Goal: Task Accomplishment & Management: Complete application form

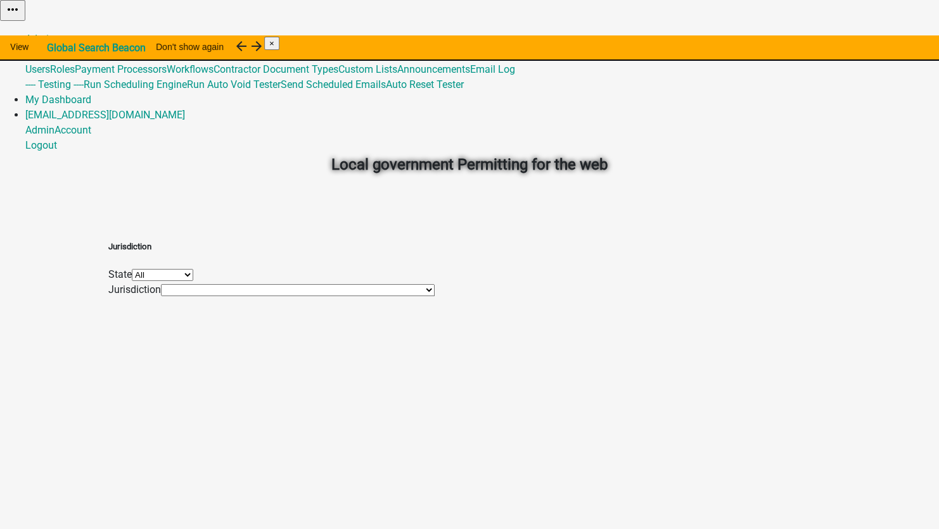
click at [54, 48] on link "Global" at bounding box center [39, 54] width 29 height 12
click at [515, 75] on link "Email Log" at bounding box center [492, 69] width 45 height 12
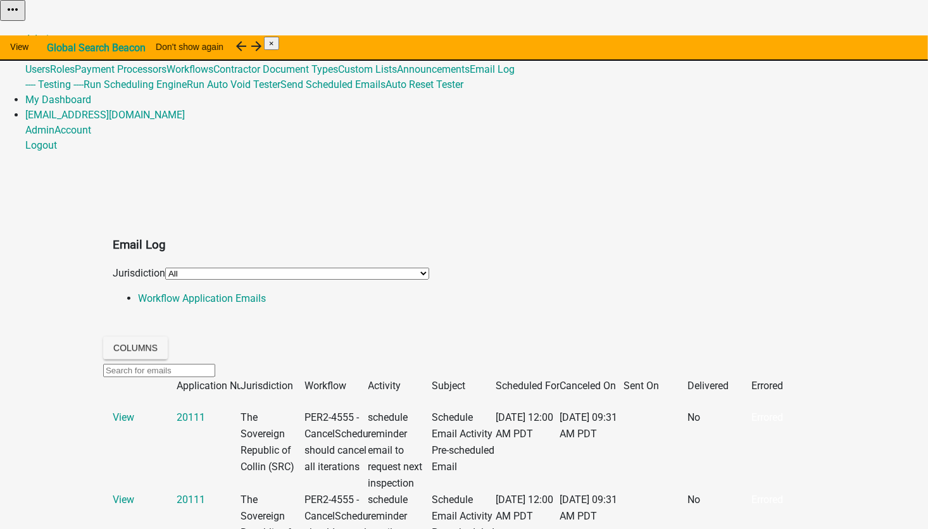
click at [170, 268] on select "All *[GEOGRAPHIC_DATA], [US_STATE] (Migrated) 060 [GEOGRAPHIC_DATA][PERSON_NAME…" at bounding box center [297, 274] width 264 height 12
click at [165, 268] on select "All *[GEOGRAPHIC_DATA], [US_STATE] (Migrated) 060 [GEOGRAPHIC_DATA][PERSON_NAME…" at bounding box center [297, 274] width 264 height 12
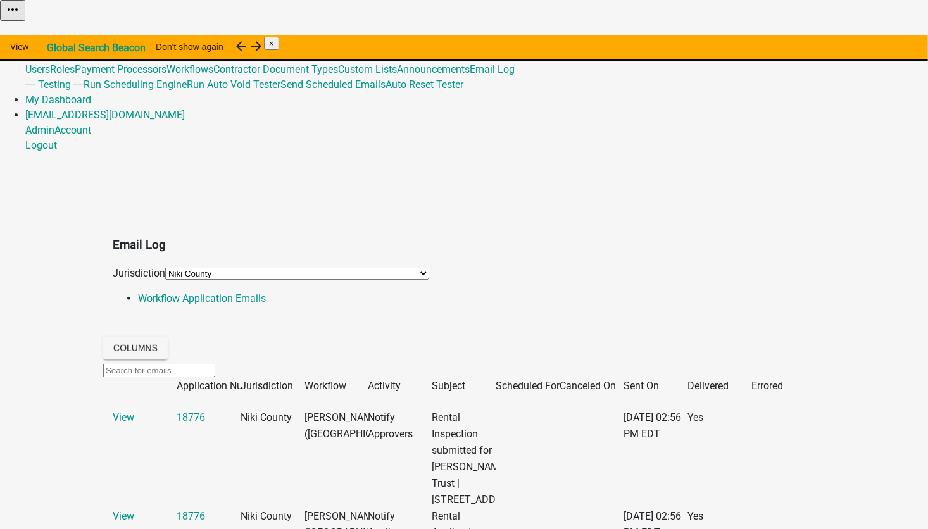
click at [161, 364] on input "text" at bounding box center [159, 370] width 112 height 13
click at [220, 268] on select "All *[GEOGRAPHIC_DATA], [US_STATE] (Migrated) 060 [GEOGRAPHIC_DATA][PERSON_NAME…" at bounding box center [297, 274] width 264 height 12
select select "0: null"
click at [165, 268] on select "All *[GEOGRAPHIC_DATA], [US_STATE] (Migrated) 060 [GEOGRAPHIC_DATA][PERSON_NAME…" at bounding box center [297, 274] width 264 height 12
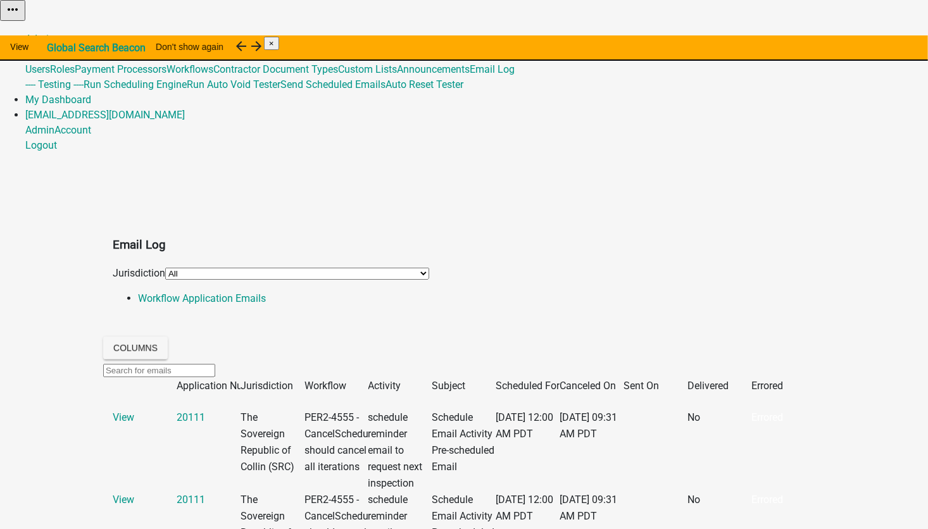
click at [173, 364] on input "text" at bounding box center [159, 370] width 112 height 13
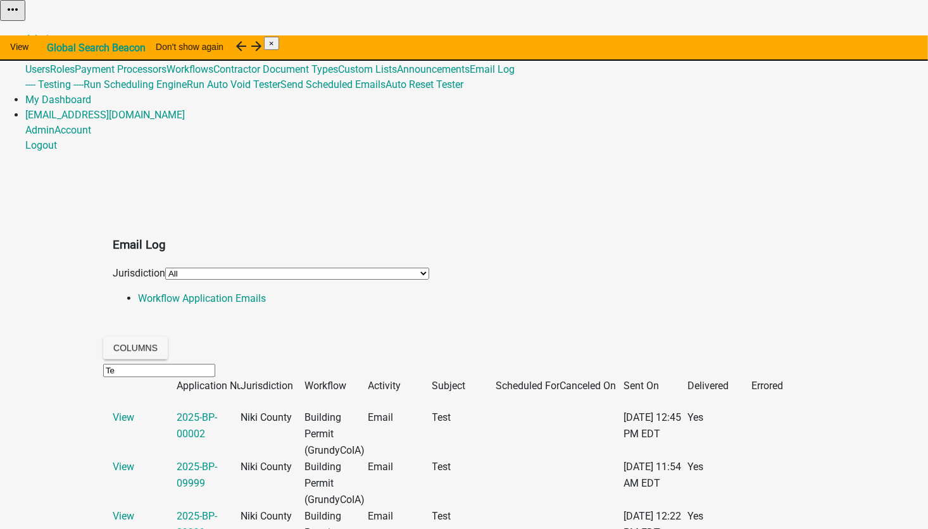
type input "T"
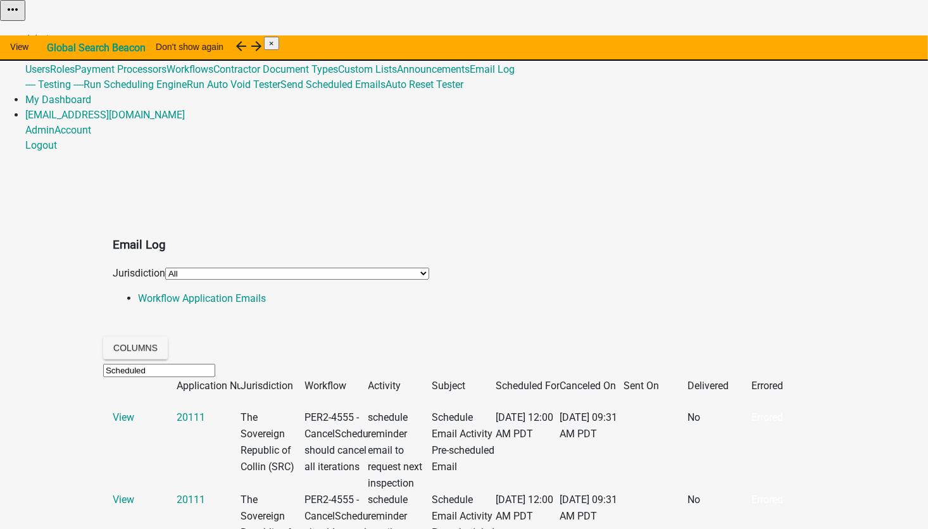
drag, startPoint x: 201, startPoint y: 308, endPoint x: -32, endPoint y: 299, distance: 233.2
click at [0, 299] on html "Internet Explorer does NOT work with GeoPermits. Get a new browser for more sec…" at bounding box center [464, 264] width 928 height 529
type input "inspection"
click at [180, 268] on select "All *[GEOGRAPHIC_DATA], [US_STATE] (Migrated) 060 [GEOGRAPHIC_DATA][PERSON_NAME…" at bounding box center [297, 274] width 264 height 12
click at [54, 48] on link "Global" at bounding box center [39, 54] width 29 height 12
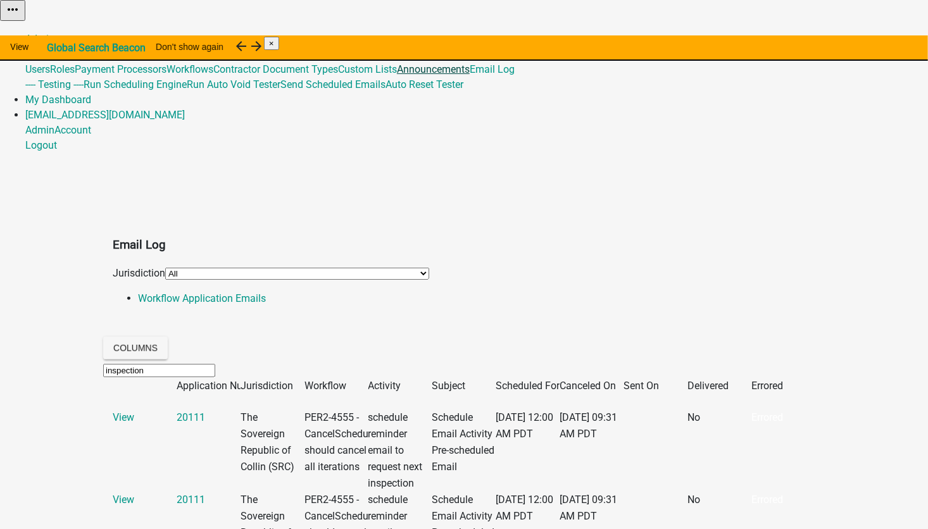
click at [470, 75] on link "Announcements" at bounding box center [433, 69] width 73 height 12
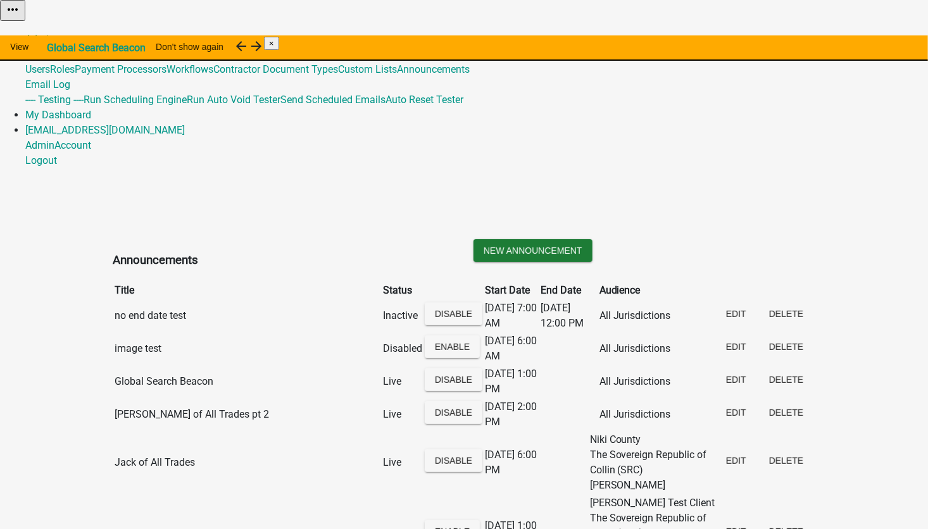
click at [54, 48] on link "Global" at bounding box center [39, 54] width 29 height 12
click at [54, 33] on link "Admin" at bounding box center [39, 39] width 29 height 12
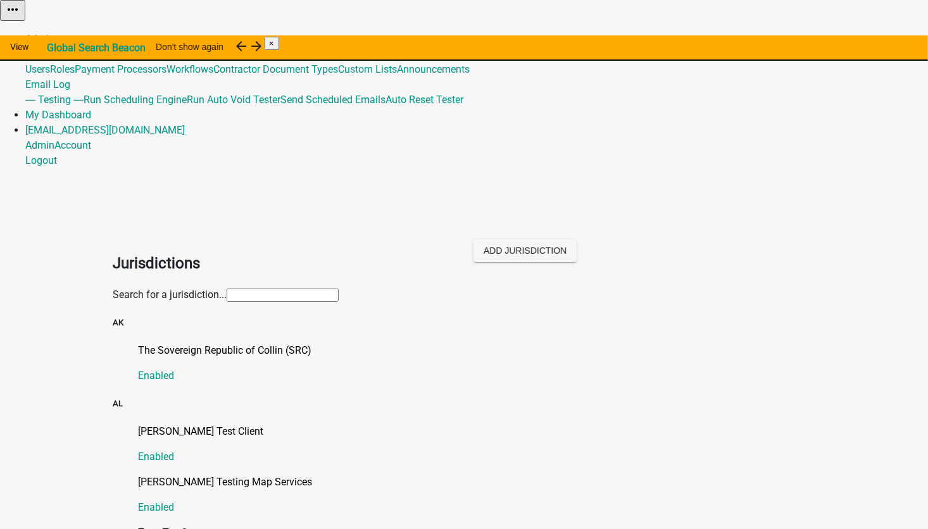
click at [237, 289] on input "text" at bounding box center [283, 295] width 112 height 13
click at [227, 289] on input "text" at bounding box center [283, 295] width 112 height 13
click at [428, 424] on div "[PERSON_NAME] Test Client Enabled" at bounding box center [477, 444] width 678 height 41
click at [227, 289] on input "text" at bounding box center [283, 295] width 112 height 13
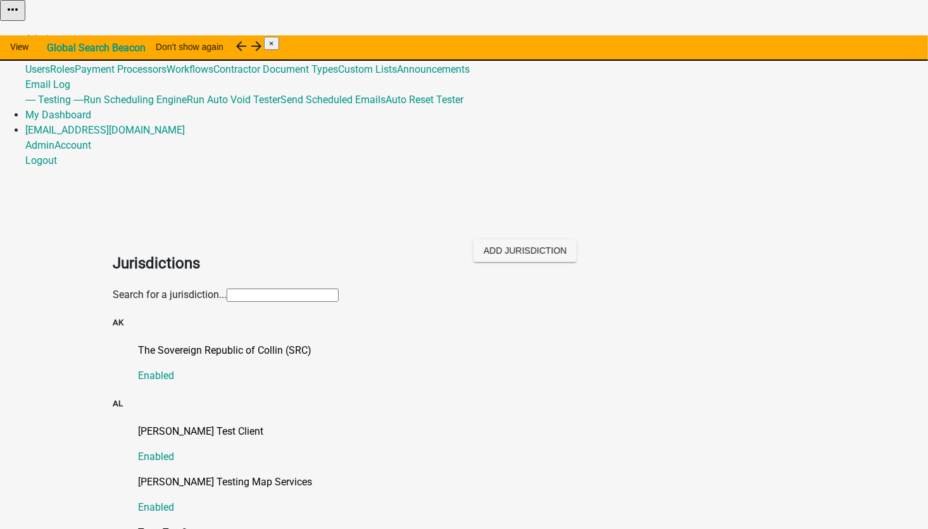
type input "[PERSON_NAME]"
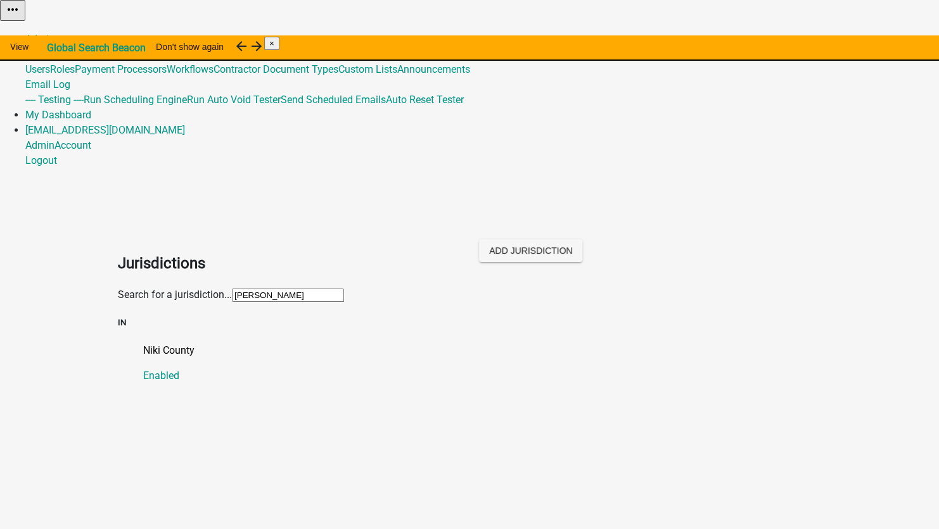
drag, startPoint x: 140, startPoint y: 139, endPoint x: 20, endPoint y: 134, distance: 120.4
click at [20, 134] on app-global-admin "Toggle drawer menu more_horiz Admin Global Users Roles Payment Processors Workf…" at bounding box center [469, 197] width 939 height 394
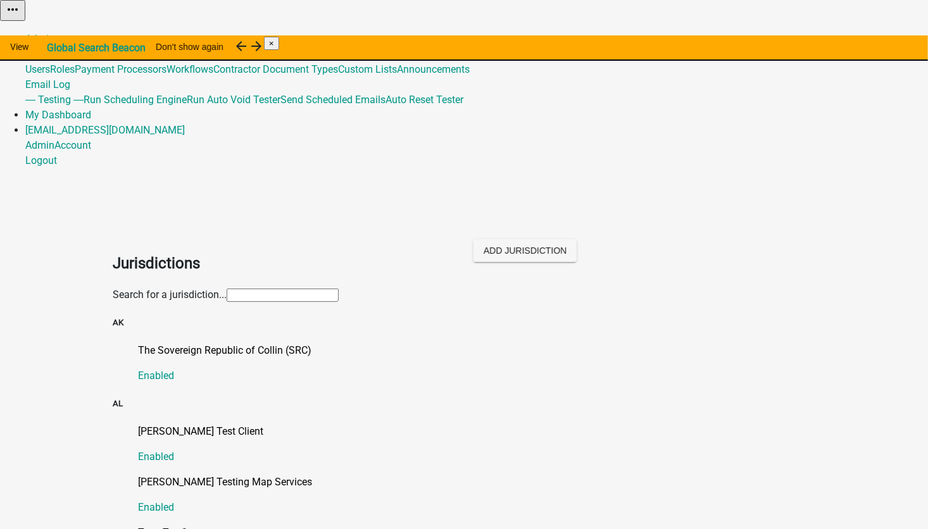
click at [54, 48] on link "Global" at bounding box center [39, 54] width 29 height 12
click at [54, 33] on link "Admin" at bounding box center [39, 39] width 29 height 12
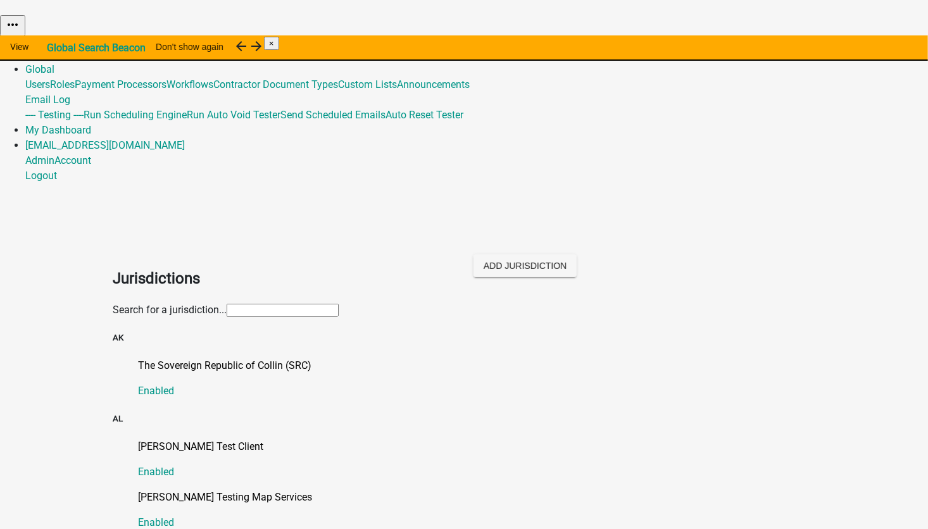
click at [0, 11] on img at bounding box center [0, 11] width 0 height 0
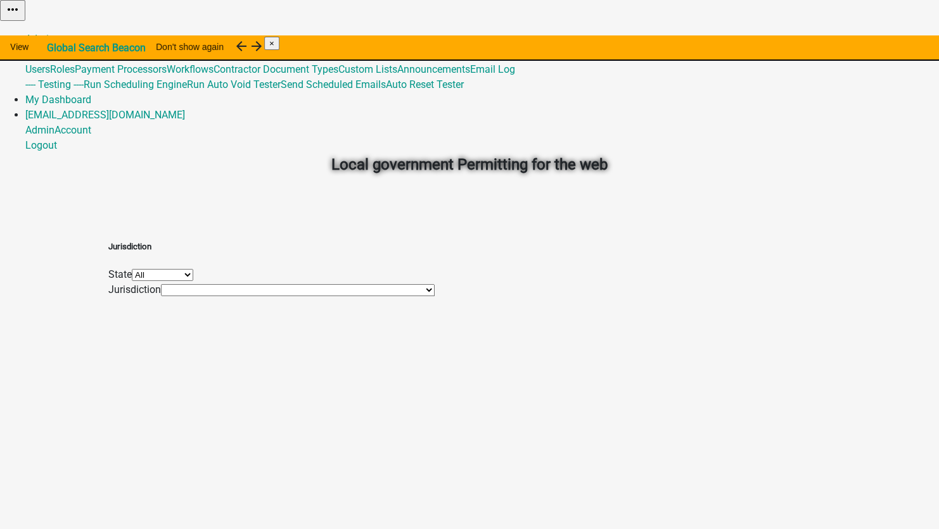
click at [193, 281] on select "All [US_STATE] [US_STATE] [US_STATE] [US_STATE] [US_STATE] [US_STATE] [US_STATE…" at bounding box center [162, 275] width 61 height 12
click at [305, 298] on div "Jurisdiction State All [US_STATE] [US_STATE] [US_STATE] [US_STATE] [US_STATE] […" at bounding box center [271, 269] width 326 height 57
click at [309, 296] on select "*[GEOGRAPHIC_DATA], [US_STATE] (Migrated) [GEOGRAPHIC_DATA], [US_STATE] (Migrat…" at bounding box center [298, 290] width 274 height 12
click at [804, 172] on div "Local government Permitting for the web" at bounding box center [469, 136] width 722 height 181
click at [91, 94] on link "My Dashboard" at bounding box center [58, 100] width 66 height 12
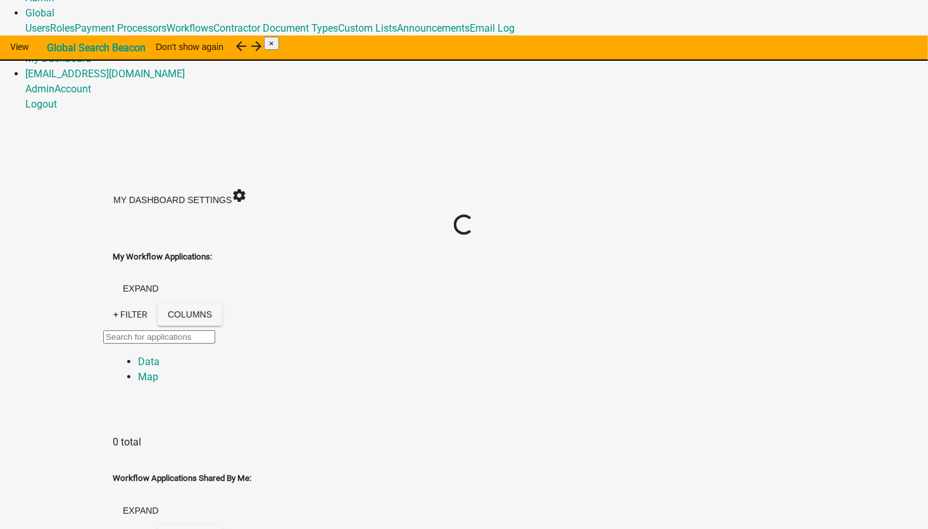
scroll to position [63, 0]
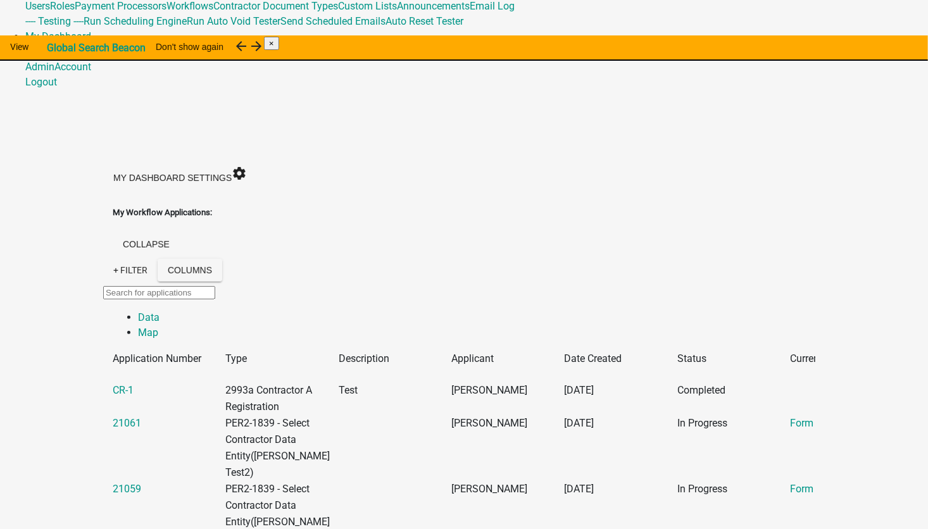
click at [149, 286] on input "text" at bounding box center [159, 292] width 112 height 13
click at [103, 259] on link "+ Filter" at bounding box center [130, 270] width 54 height 23
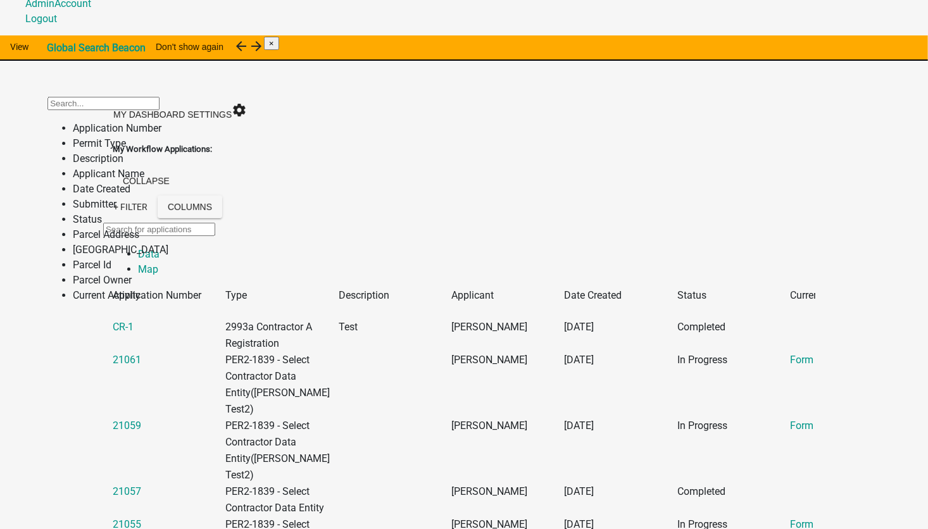
scroll to position [0, 0]
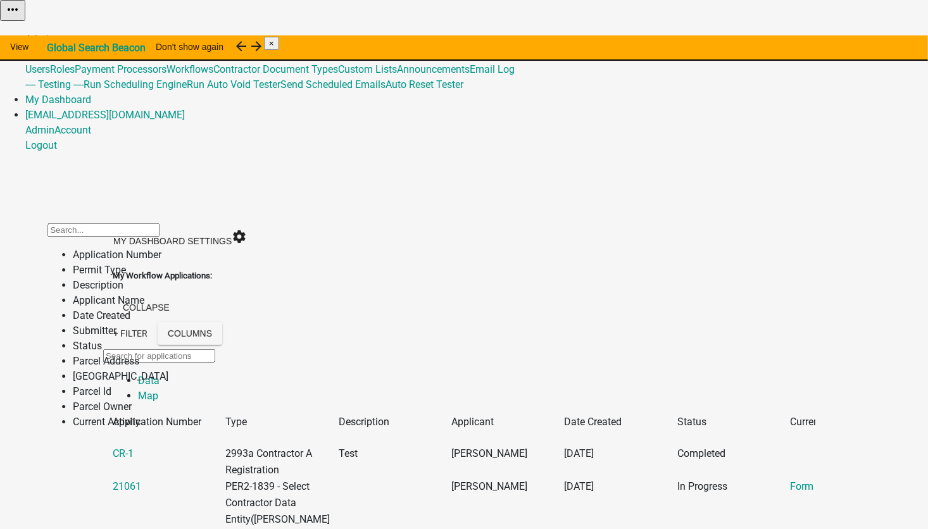
click at [114, 263] on li "Application Number" at bounding box center [121, 255] width 96 height 15
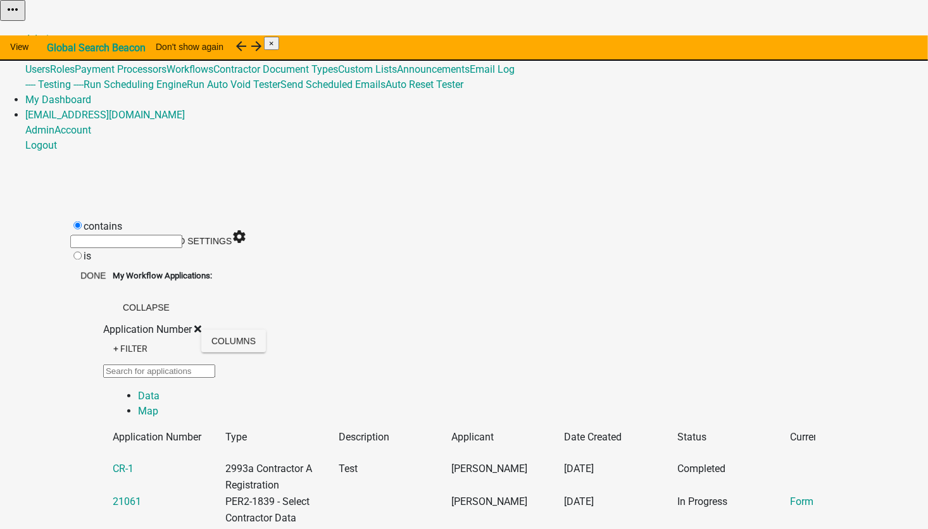
click at [144, 249] on input "text" at bounding box center [126, 242] width 112 height 13
click at [194, 324] on icon at bounding box center [197, 329] width 7 height 10
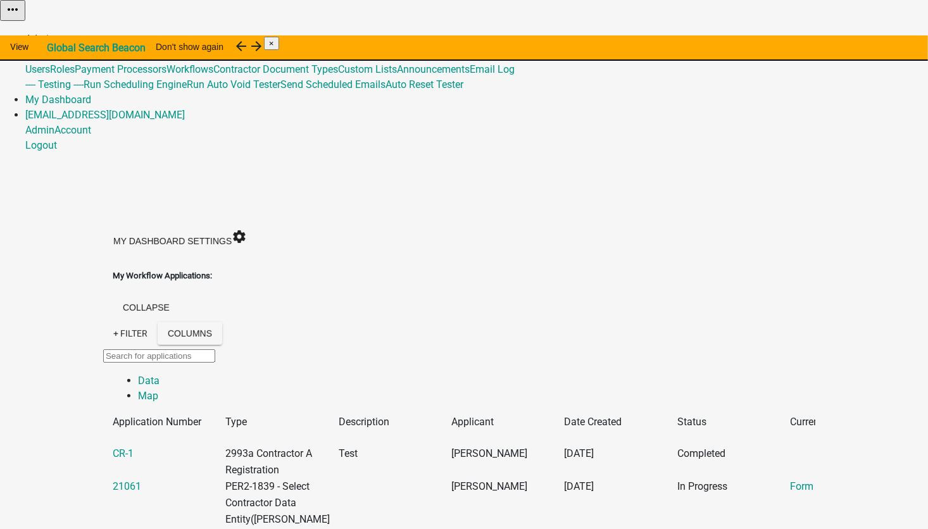
click at [54, 33] on link "Admin" at bounding box center [39, 39] width 29 height 12
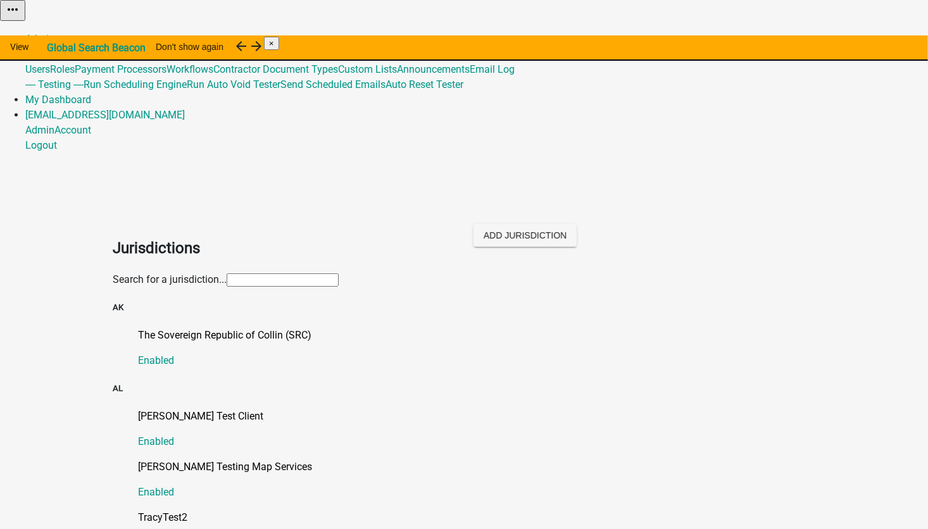
click at [227, 274] on input "text" at bounding box center [283, 280] width 112 height 13
click at [54, 48] on link "Global" at bounding box center [39, 54] width 29 height 12
click at [470, 75] on link "Announcements" at bounding box center [433, 69] width 73 height 12
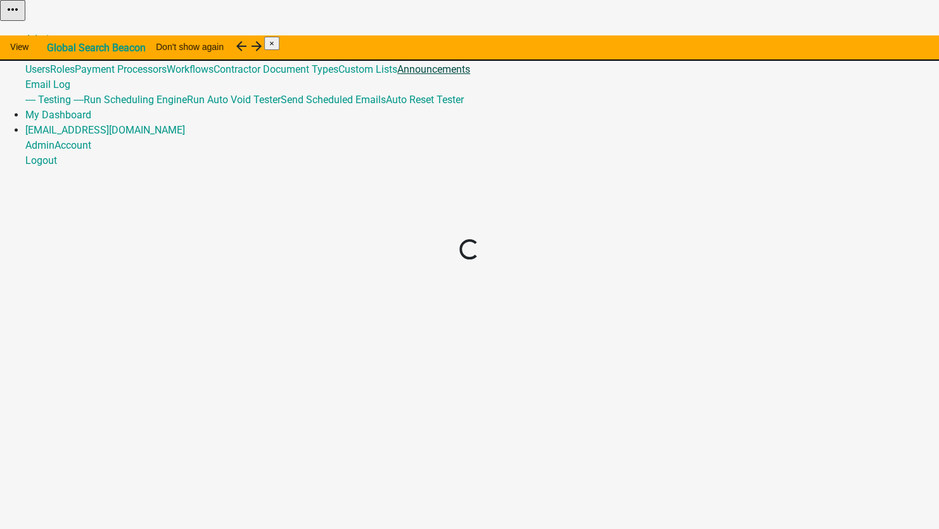
click at [578, 228] on body "Internet Explorer does NOT work with GeoPermits. Get a new browser for more sec…" at bounding box center [469, 264] width 939 height 529
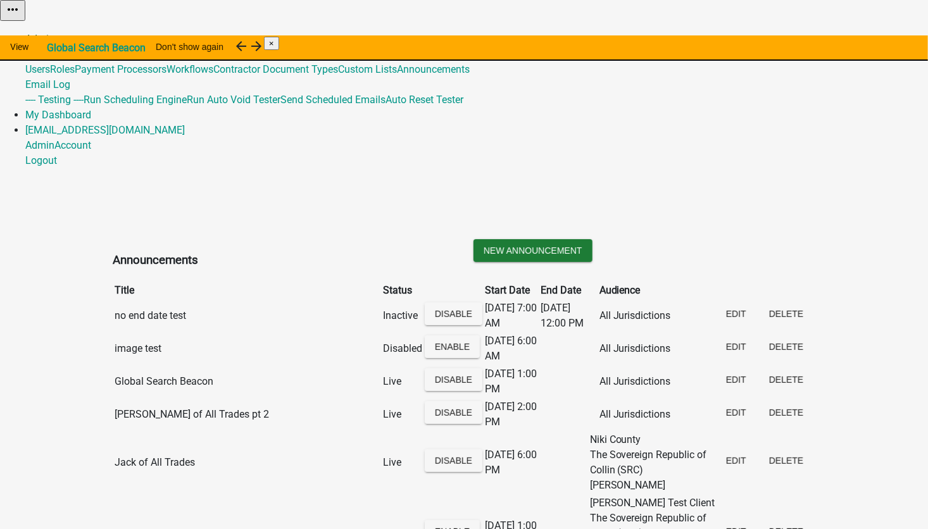
click at [54, 33] on link "Admin" at bounding box center [39, 39] width 29 height 12
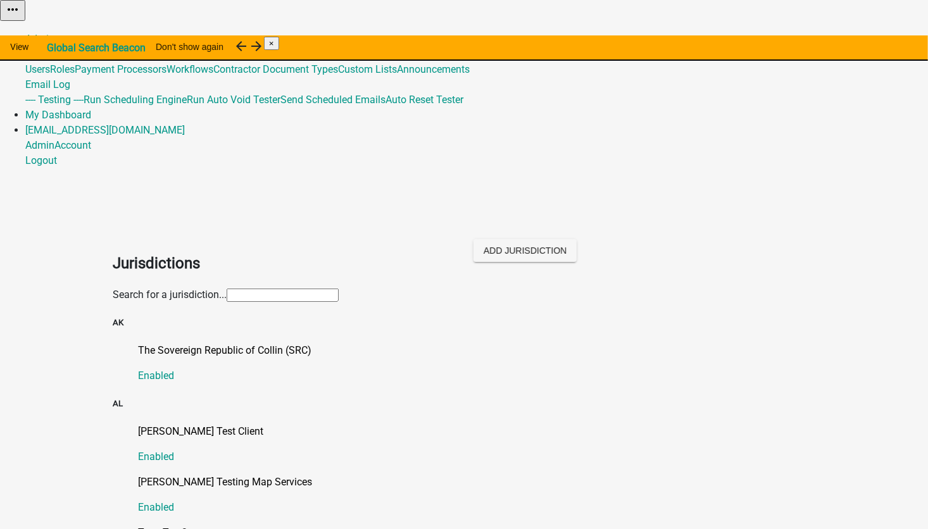
click at [54, 48] on link "Global" at bounding box center [39, 54] width 29 height 12
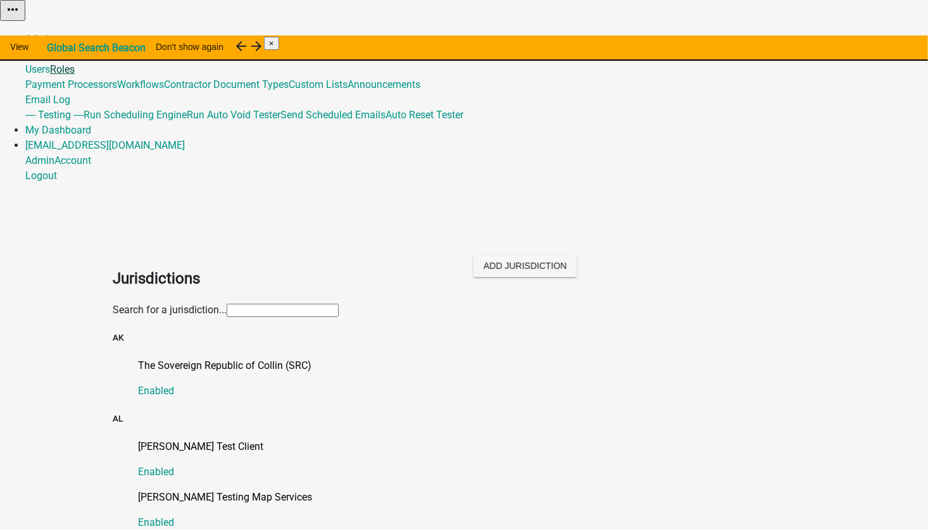
click at [75, 75] on link "Roles" at bounding box center [62, 69] width 25 height 12
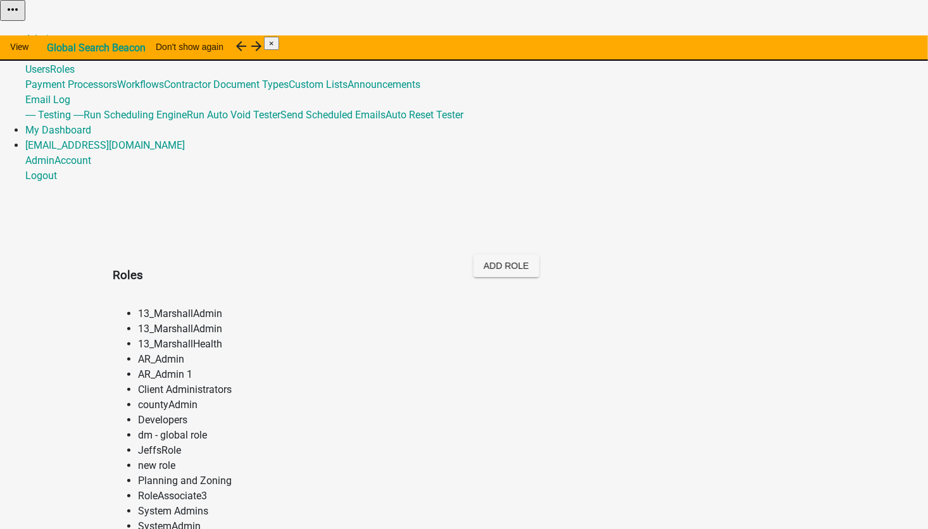
click at [175, 307] on li "13_MarshallAdmin" at bounding box center [477, 314] width 678 height 15
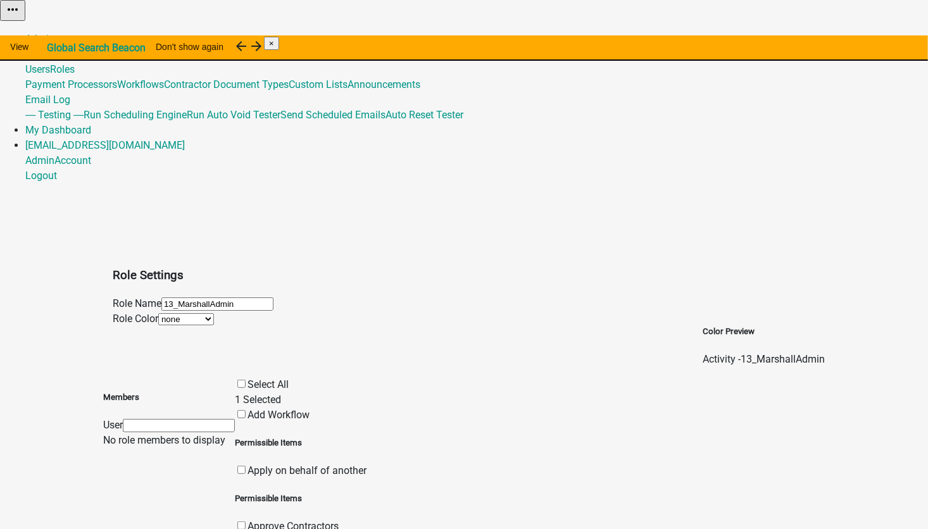
click at [183, 419] on input "text" at bounding box center [179, 425] width 112 height 13
click at [153, 419] on input "text" at bounding box center [179, 425] width 112 height 13
click at [54, 48] on link "Global" at bounding box center [39, 54] width 29 height 12
click at [164, 91] on link "Workflows" at bounding box center [140, 85] width 47 height 12
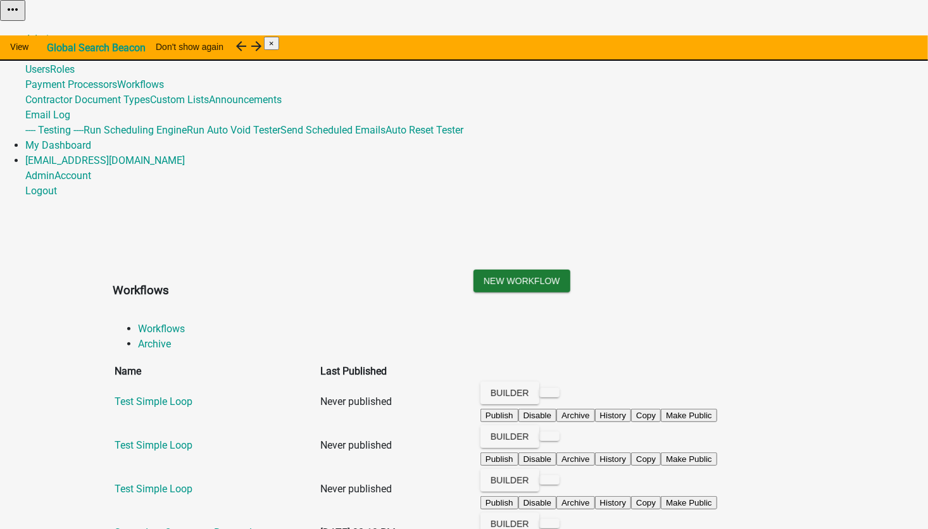
click at [54, 48] on link "Global" at bounding box center [39, 54] width 29 height 12
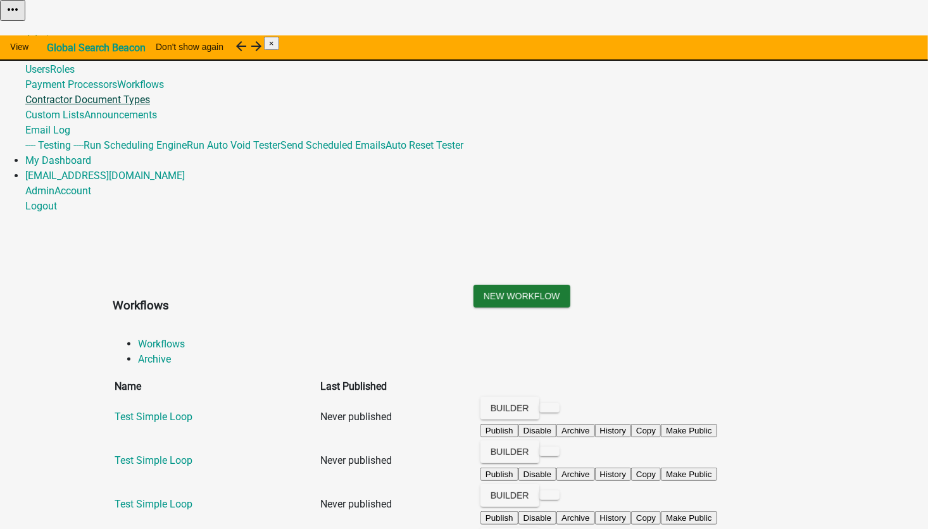
click at [150, 106] on link "Contractor Document Types" at bounding box center [87, 100] width 125 height 12
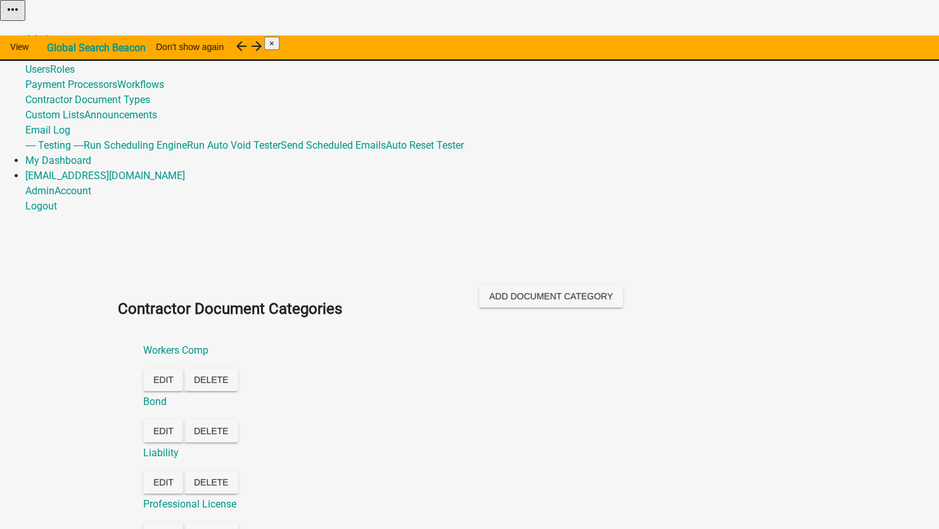
click at [54, 48] on link "Global" at bounding box center [39, 54] width 29 height 12
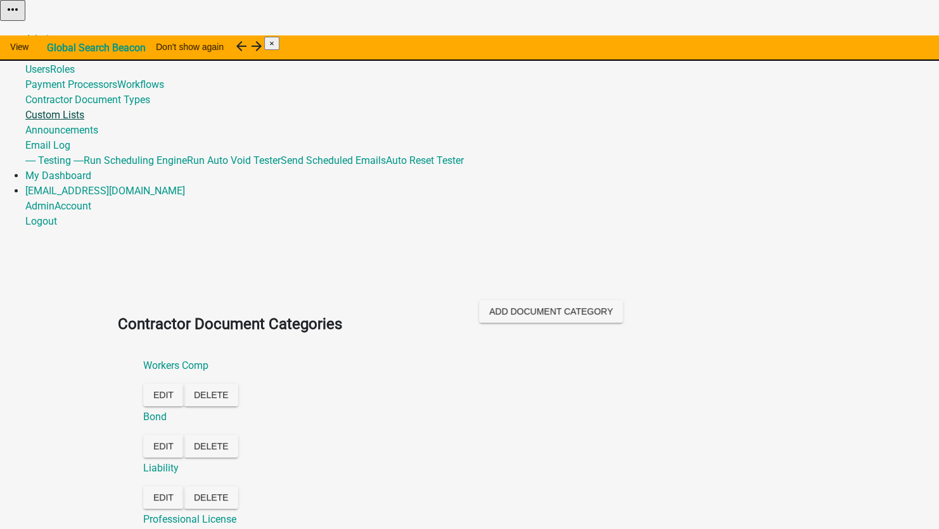
click at [84, 121] on link "Custom Lists" at bounding box center [54, 115] width 59 height 12
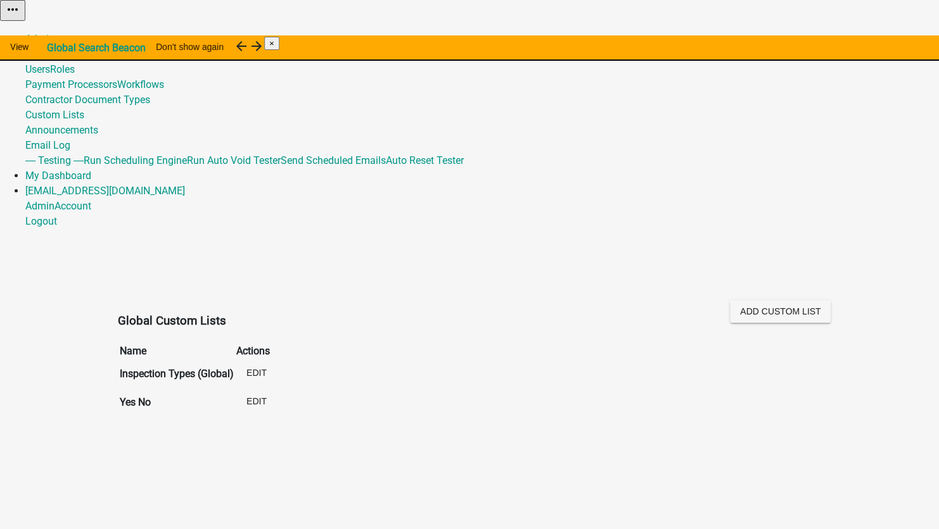
click at [54, 48] on link "Global" at bounding box center [39, 54] width 29 height 12
click at [187, 167] on link "Run Scheduling Engine" at bounding box center [135, 161] width 103 height 12
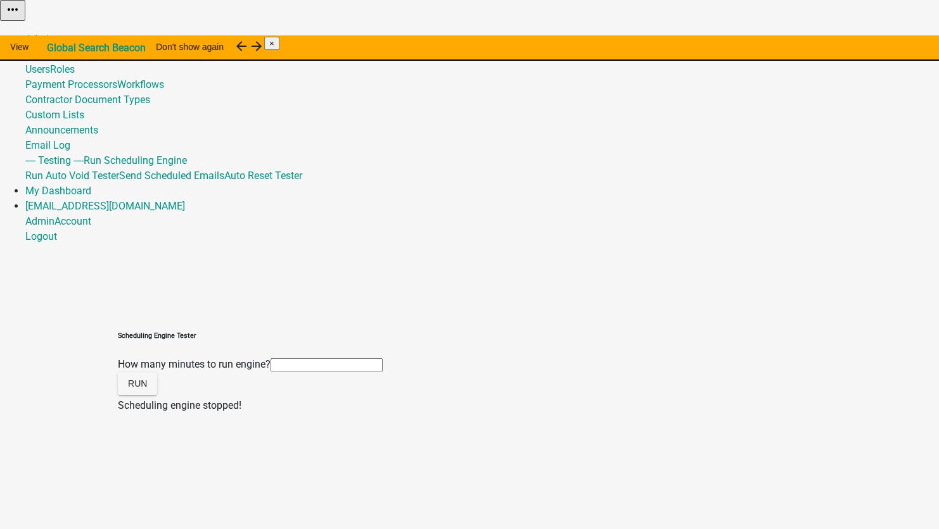
click at [383, 358] on input "datetime" at bounding box center [326, 364] width 112 height 13
click at [54, 48] on link "Global" at bounding box center [39, 54] width 29 height 12
click at [119, 182] on link "Run Auto Void Tester" at bounding box center [72, 176] width 94 height 12
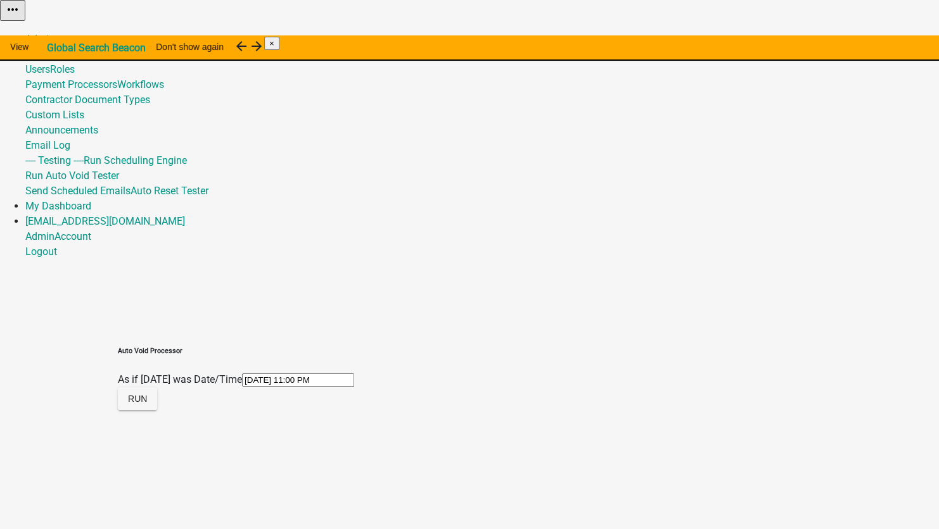
click at [54, 48] on link "Global" at bounding box center [39, 54] width 29 height 12
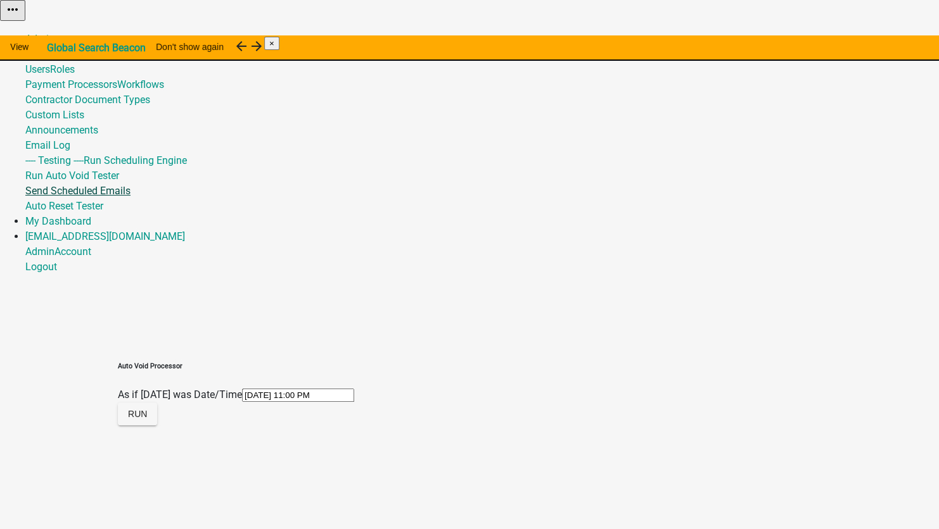
click at [130, 197] on link "Send Scheduled Emails" at bounding box center [77, 191] width 105 height 12
click at [54, 48] on link "Global" at bounding box center [39, 54] width 29 height 12
click at [103, 212] on link "Auto Reset Tester" at bounding box center [64, 206] width 78 height 12
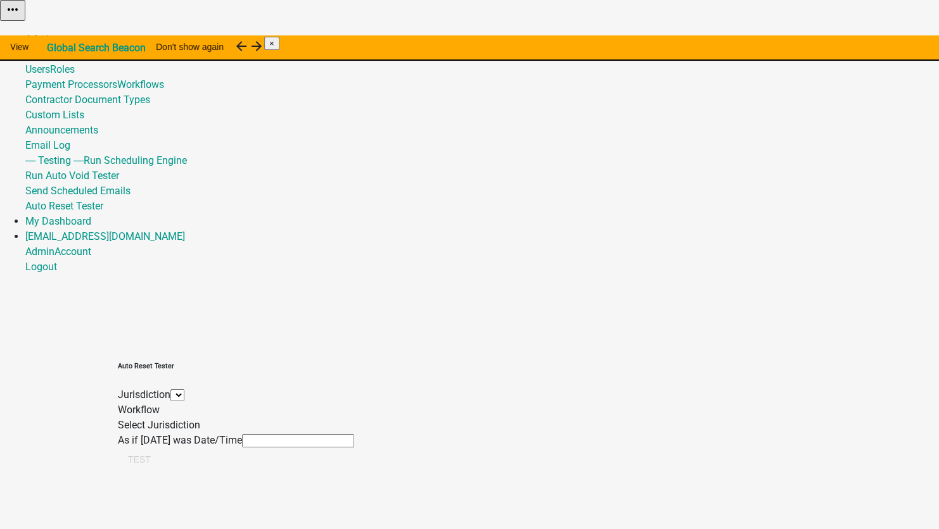
select select
click at [378, 403] on div "Workflow Select Jurisdiction" at bounding box center [276, 418] width 317 height 30
click at [382, 389] on select "*[GEOGRAPHIC_DATA], [US_STATE] (Migrated) 060 [GEOGRAPHIC_DATA][PERSON_NAME][GE…" at bounding box center [302, 395] width 264 height 12
click at [54, 48] on link "Global" at bounding box center [39, 54] width 29 height 12
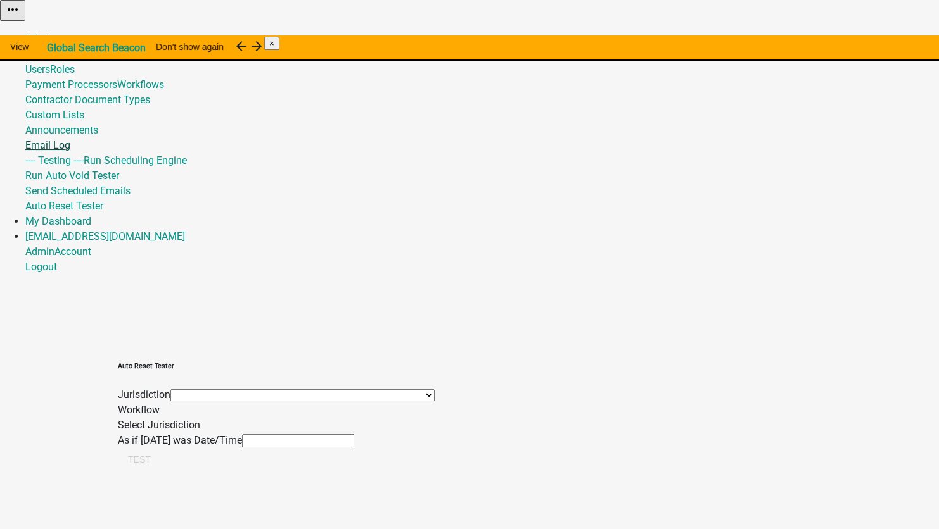
click at [70, 151] on link "Email Log" at bounding box center [47, 145] width 45 height 12
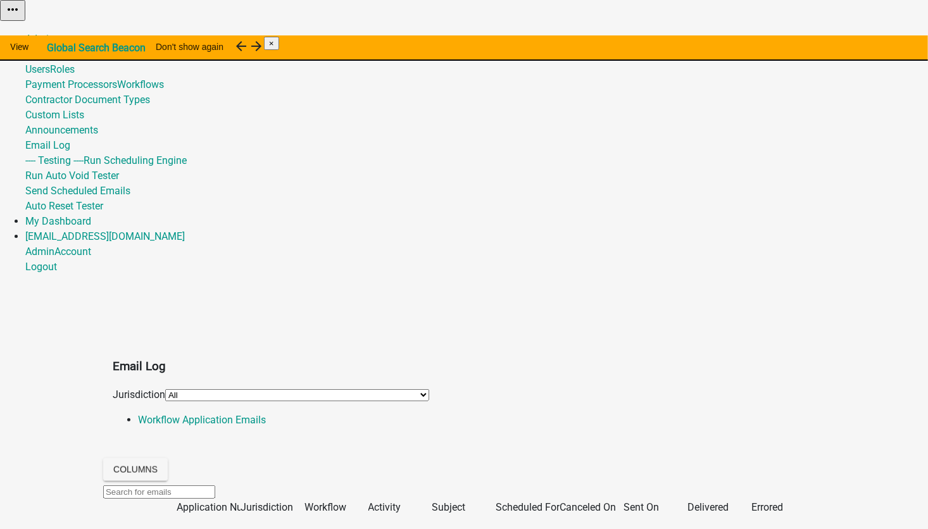
click at [213, 388] on div "Jurisdiction All *[GEOGRAPHIC_DATA], [US_STATE] (Migrated) 060 [GEOGRAPHIC_DATA…" at bounding box center [464, 395] width 722 height 15
click at [211, 389] on select "All *[GEOGRAPHIC_DATA], [US_STATE] (Migrated) 060 [GEOGRAPHIC_DATA][PERSON_NAME…" at bounding box center [297, 395] width 264 height 12
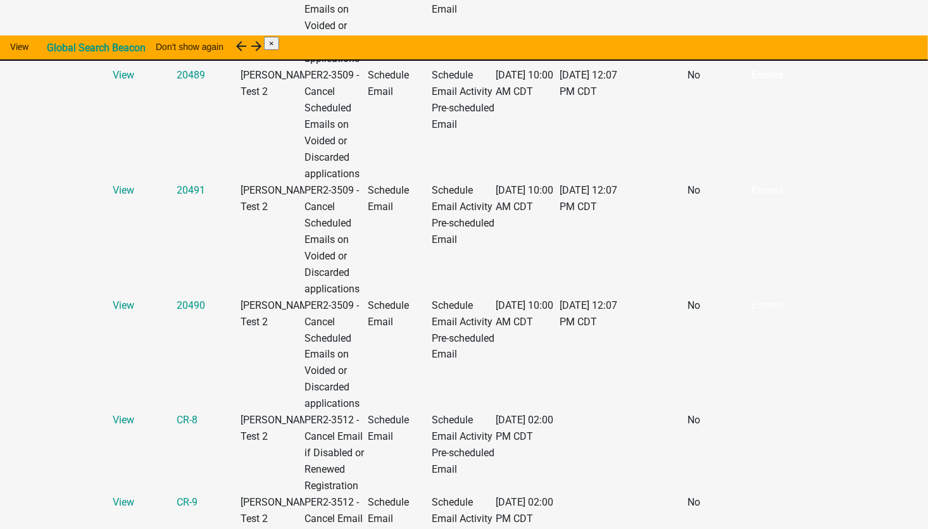
scroll to position [1160, 0]
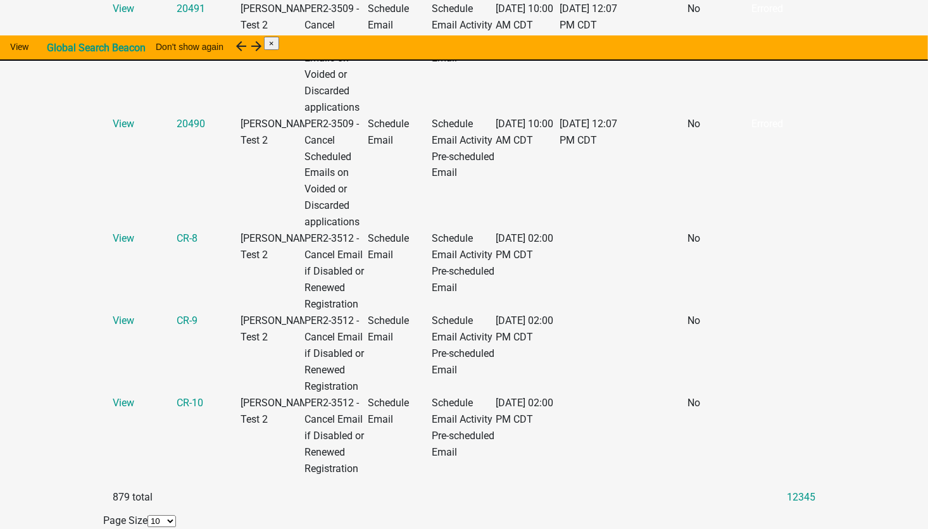
click at [148, 516] on select "10 25 50 100" at bounding box center [162, 522] width 28 height 12
select select "3: 100"
click at [148, 516] on select "10 25 50 100" at bounding box center [162, 522] width 28 height 12
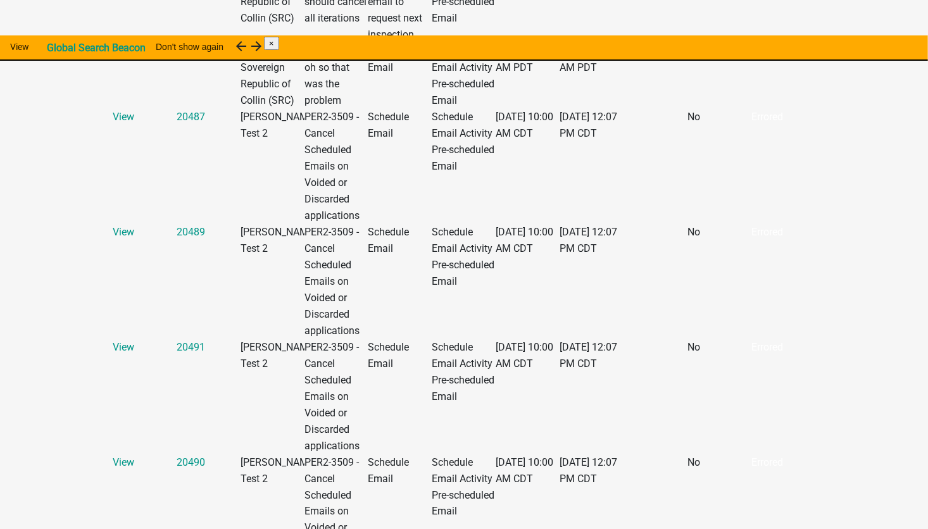
scroll to position [0, 0]
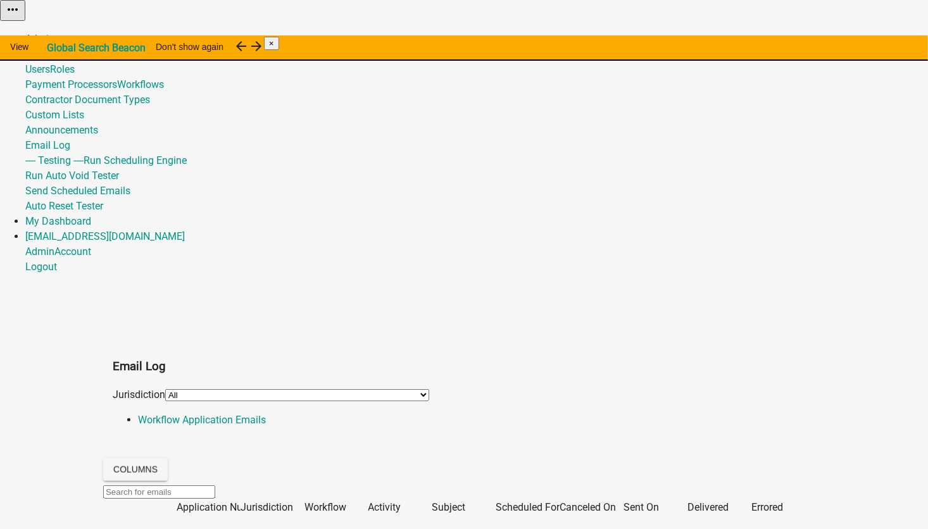
click at [54, 33] on link "Admin" at bounding box center [39, 39] width 29 height 12
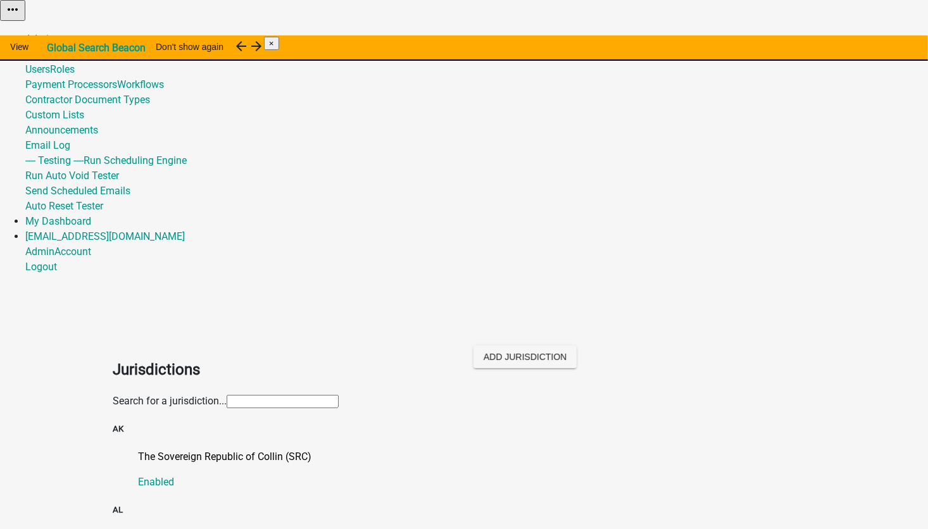
click at [227, 395] on input "text" at bounding box center [283, 401] width 112 height 13
click at [207, 450] on p "The Sovereign Republic of Collin (SRC)" at bounding box center [477, 457] width 678 height 15
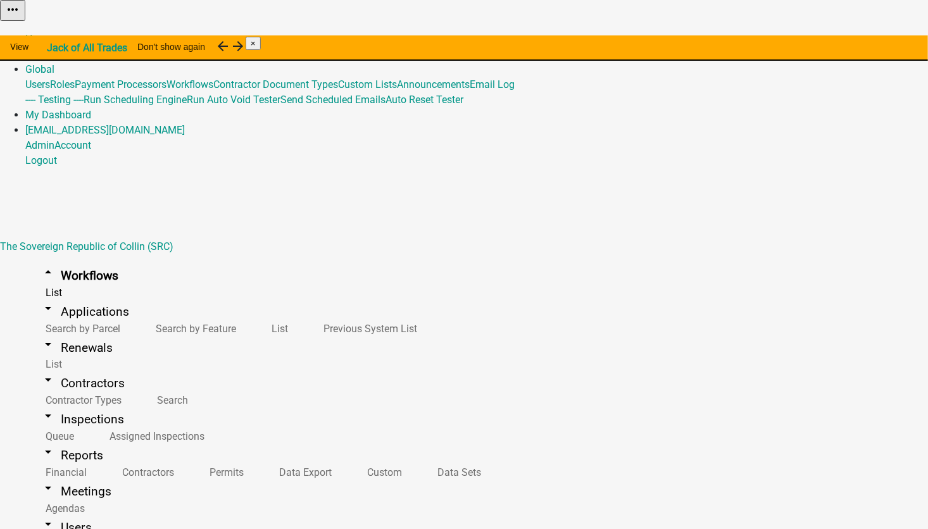
drag, startPoint x: 208, startPoint y: 201, endPoint x: 252, endPoint y: 395, distance: 199.4
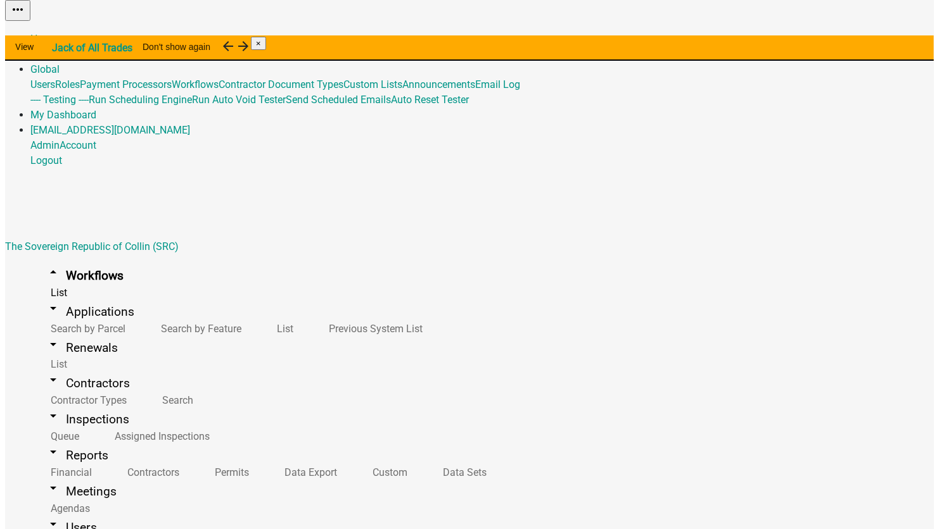
scroll to position [348, 0]
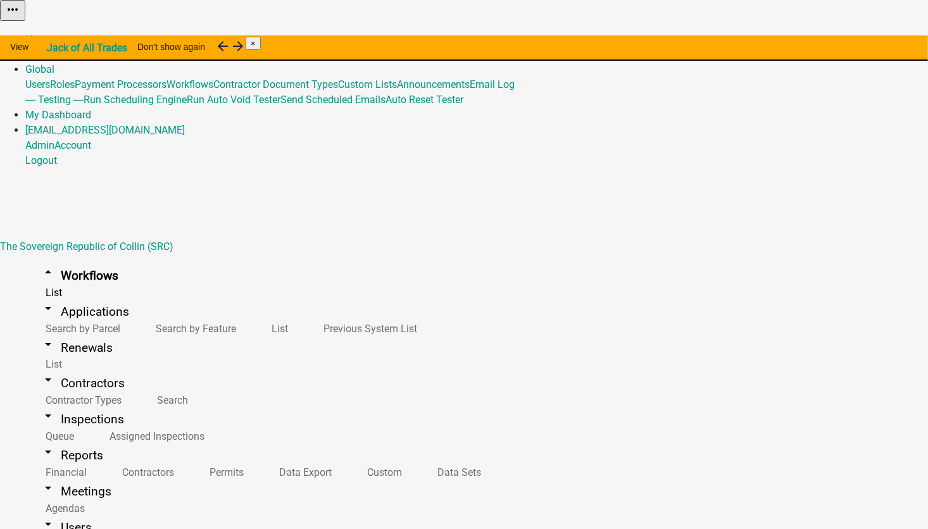
click at [857, 39] on button "Start Application" at bounding box center [892, 31] width 71 height 13
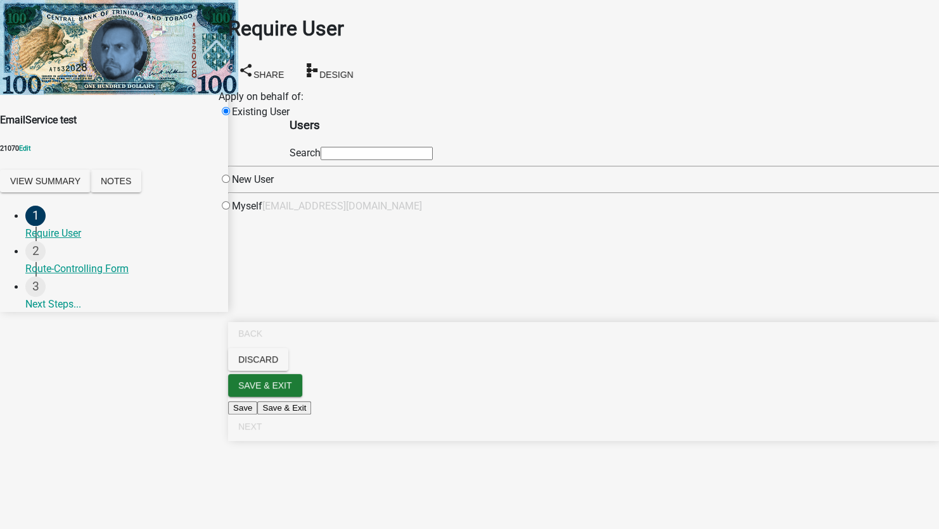
click at [427, 160] on input "text" at bounding box center [376, 153] width 112 height 13
type input "test1"
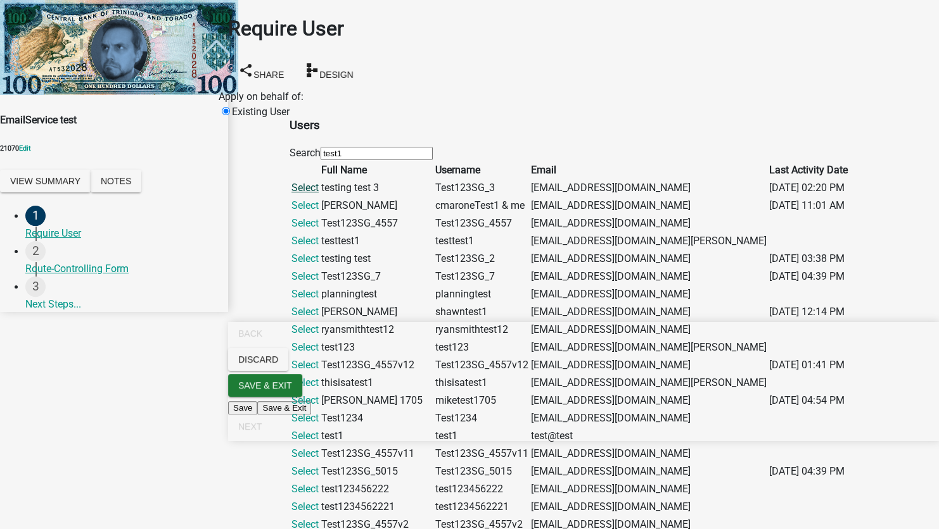
click at [319, 194] on link "Select" at bounding box center [304, 188] width 27 height 12
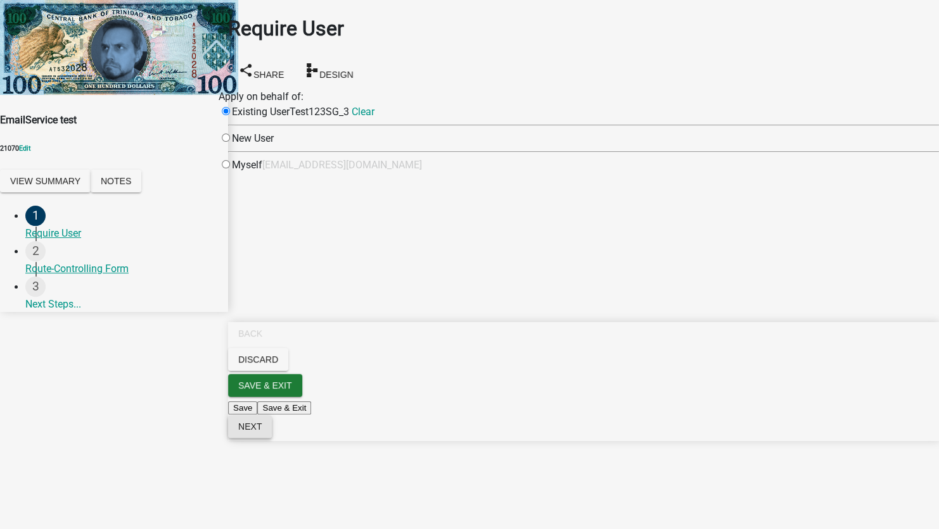
click at [262, 432] on span "Next" at bounding box center [249, 427] width 23 height 10
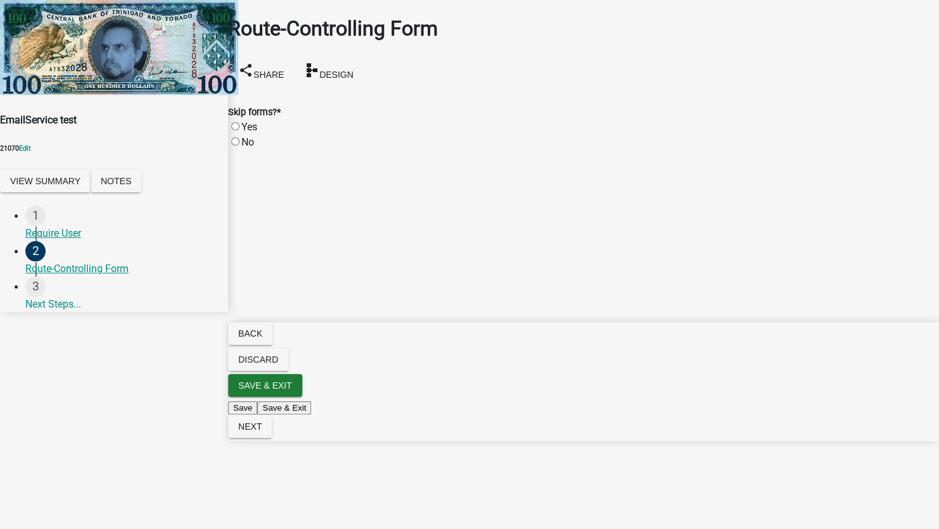
click at [249, 136] on label "No" at bounding box center [247, 142] width 13 height 12
click at [239, 137] on input "No" at bounding box center [235, 141] width 8 height 8
radio input "true"
click at [262, 432] on span "Next" at bounding box center [249, 427] width 23 height 10
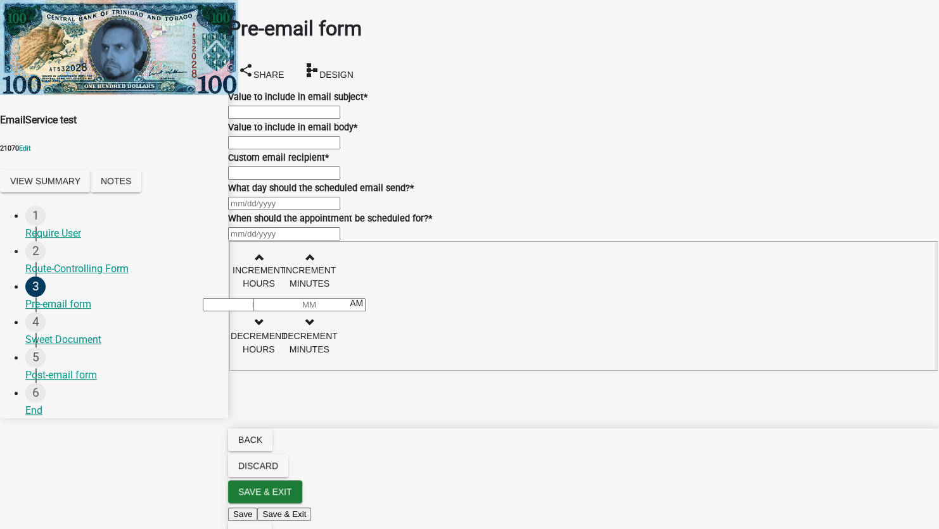
click at [267, 119] on input "Value to include in email subject *" at bounding box center [284, 112] width 112 height 13
type input "[EMAIL_ADDRESS][DOMAIN_NAME]"
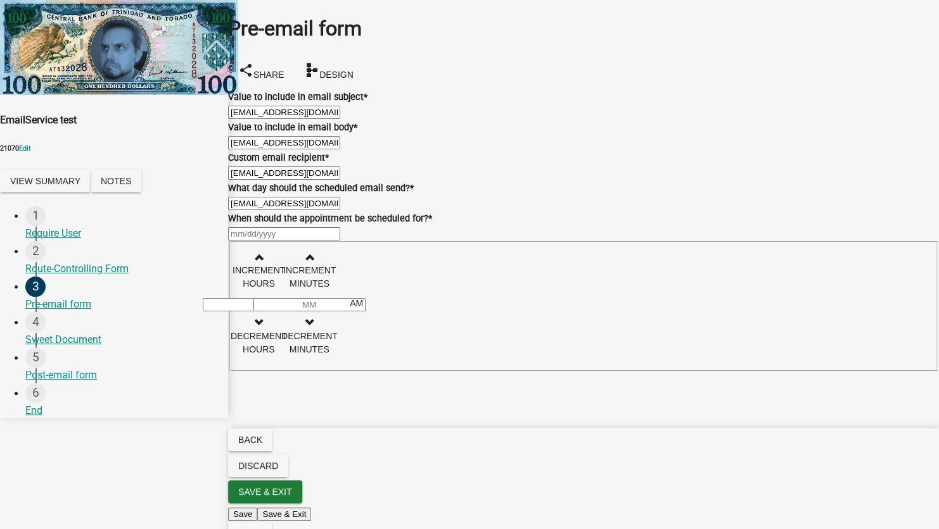
select select "8"
select select "2025"
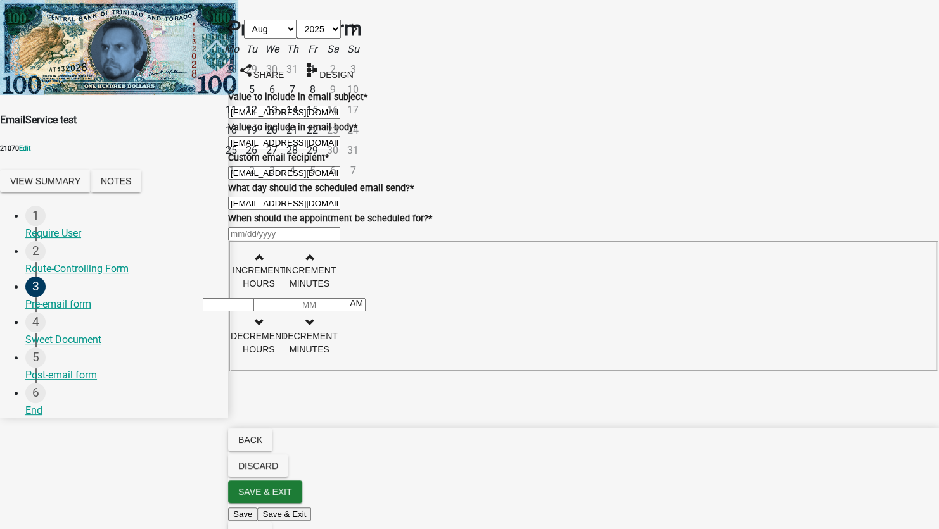
click at [503, 165] on div "Custom email recipient *" at bounding box center [583, 157] width 711 height 15
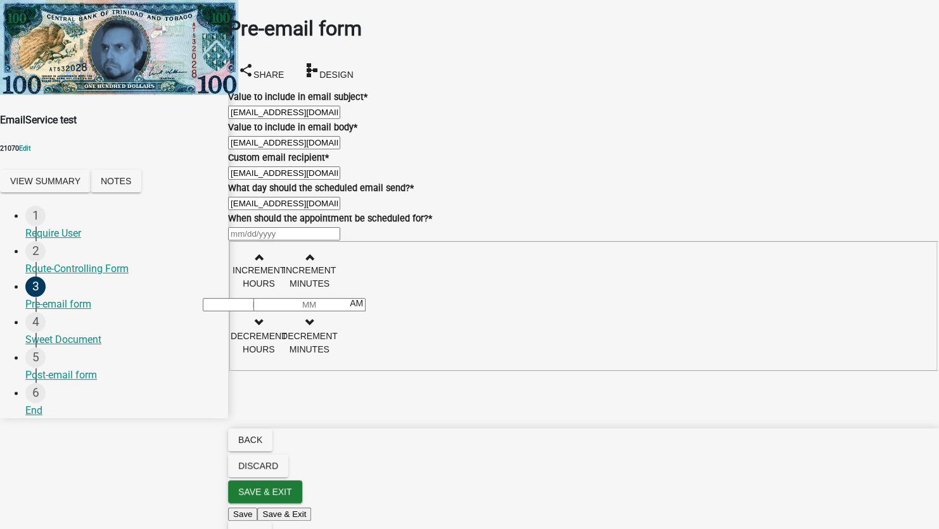
click at [228, 196] on div at bounding box center [228, 196] width 0 height 0
select select "8"
select select "2025"
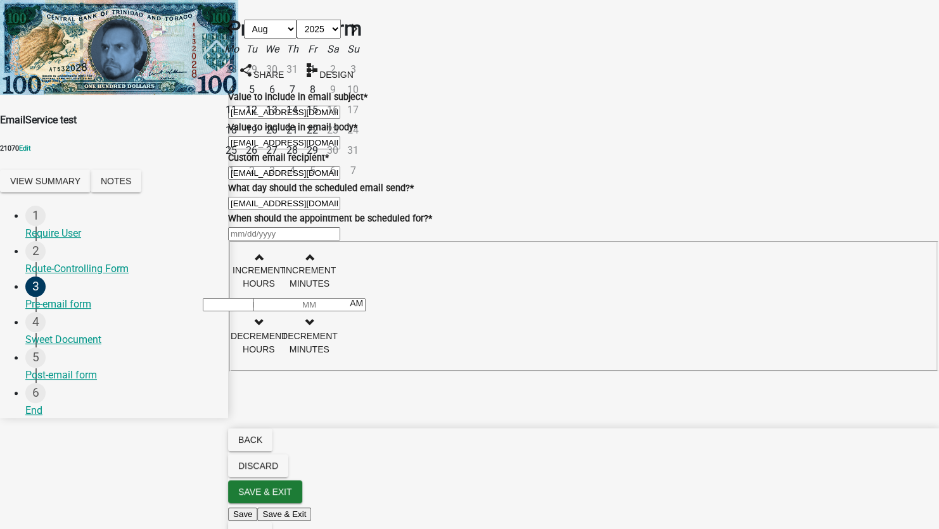
click at [287, 211] on div "[EMAIL_ADDRESS][DOMAIN_NAME] [PERSON_NAME] Apr May Jun [DATE] Aug Sep Oct Nov […" at bounding box center [583, 203] width 711 height 15
click at [282, 210] on input "[EMAIL_ADDRESS][DOMAIN_NAME]" at bounding box center [284, 203] width 112 height 13
click at [241, 141] on div "18" at bounding box center [231, 130] width 20 height 20
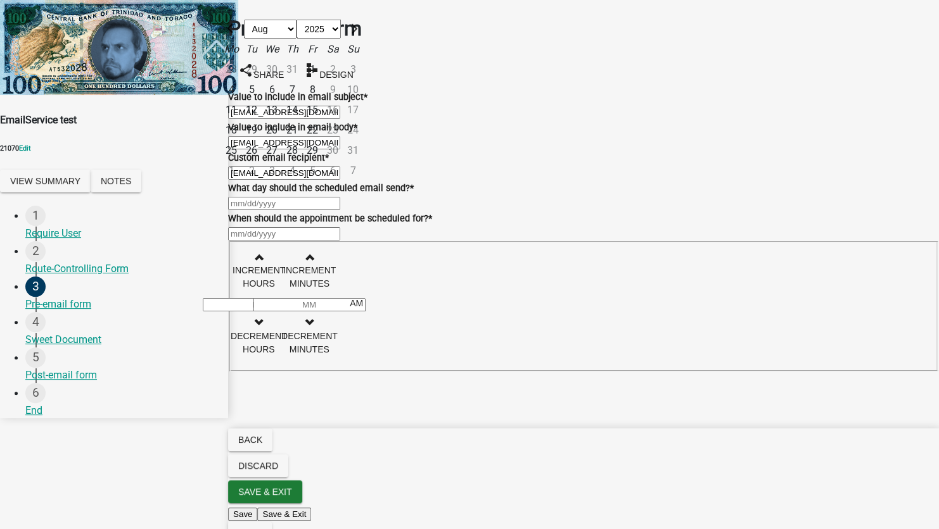
type input "[DATE]"
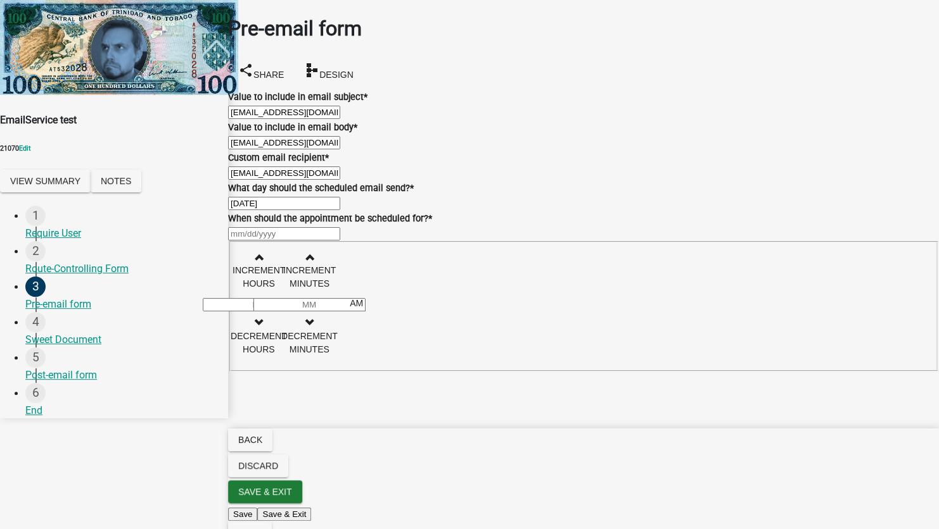
click at [299, 241] on div at bounding box center [583, 233] width 711 height 15
select select "8"
select select "2025"
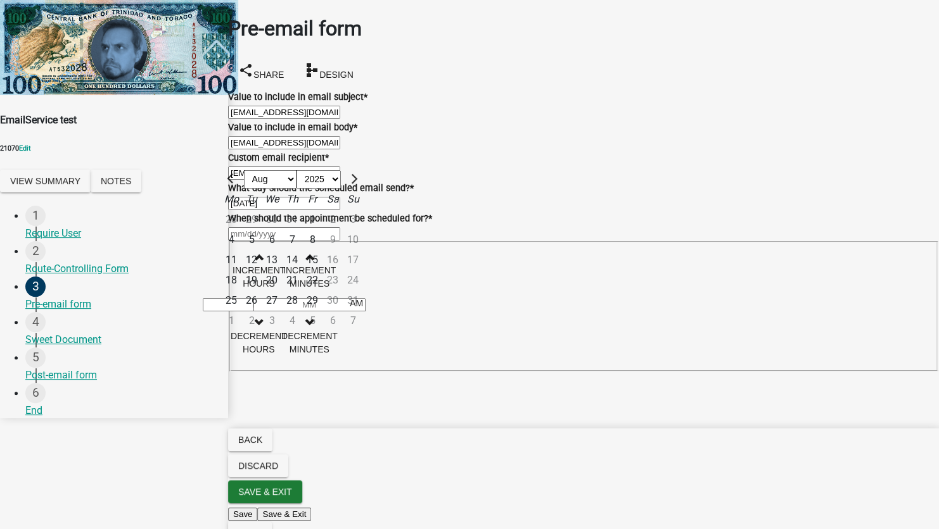
click at [241, 291] on div "18" at bounding box center [231, 280] width 20 height 20
type input "[DATE]"
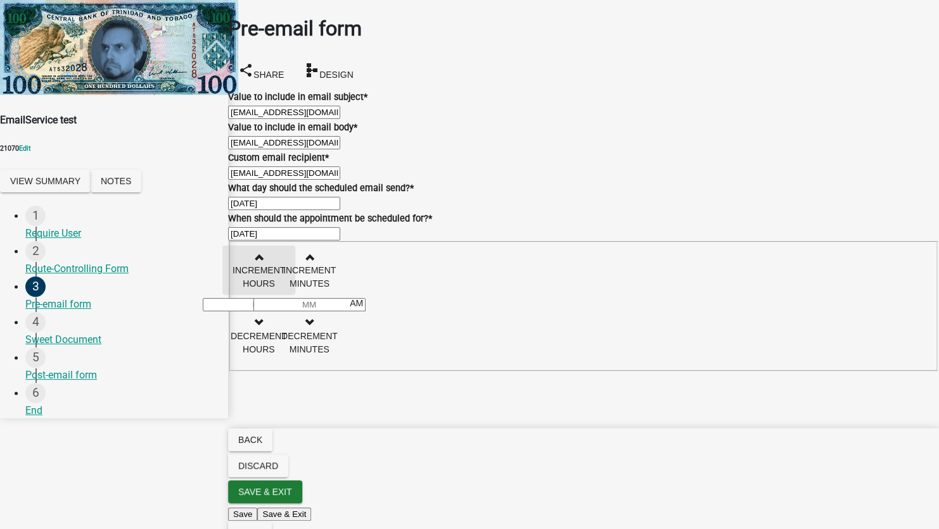
click at [262, 262] on span "button" at bounding box center [258, 257] width 6 height 10
type input "01"
type input "00"
click at [262, 528] on span "Next" at bounding box center [249, 533] width 23 height 10
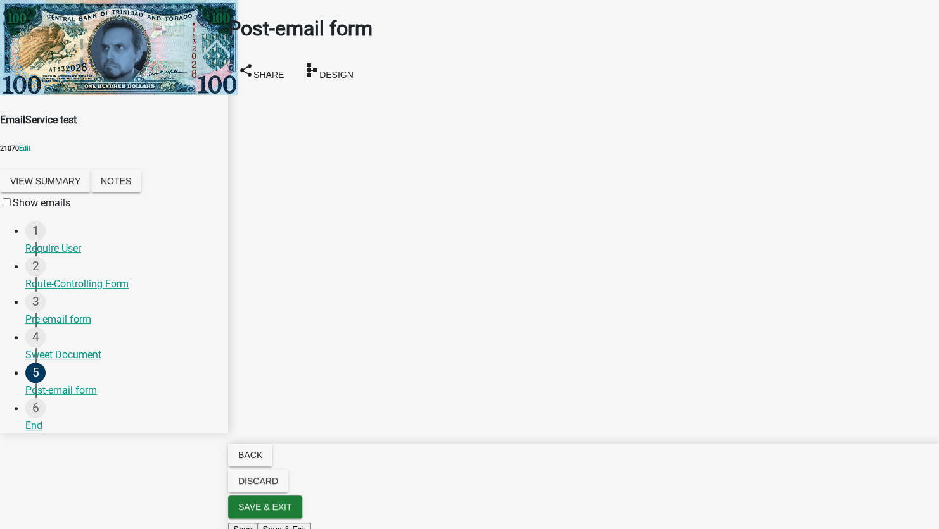
click at [13, 197] on span at bounding box center [13, 203] width 0 height 12
click at [11, 198] on input "Show emails" at bounding box center [7, 202] width 8 height 8
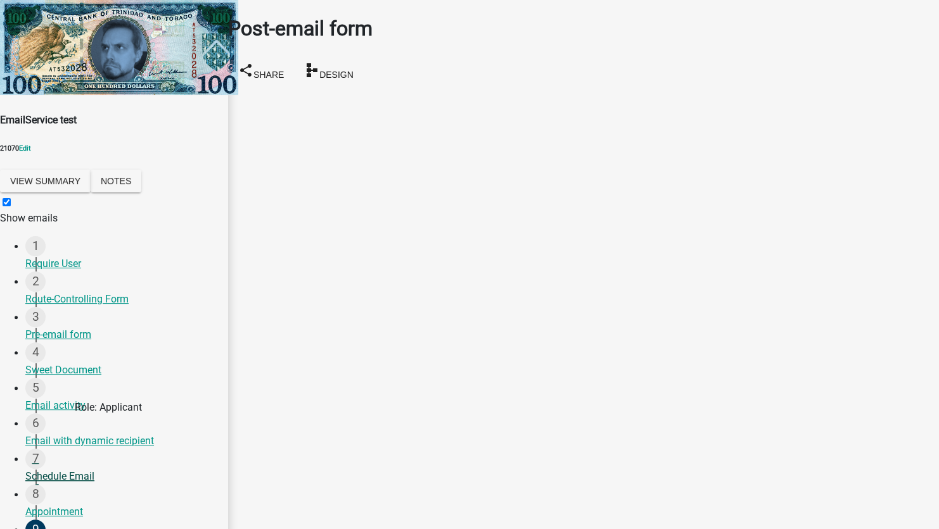
click at [57, 469] on div "Schedule Email" at bounding box center [121, 476] width 193 height 15
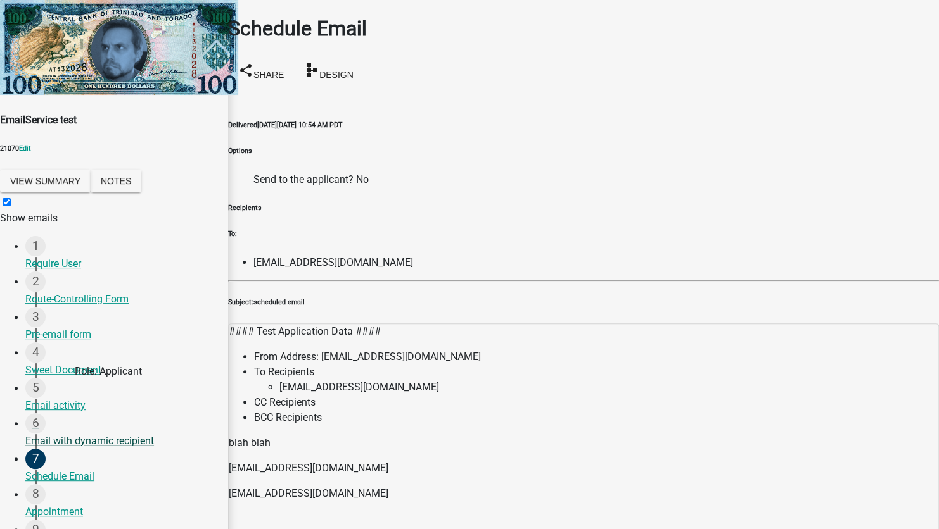
click at [54, 414] on div "6 Email with dynamic recipient" at bounding box center [121, 431] width 193 height 35
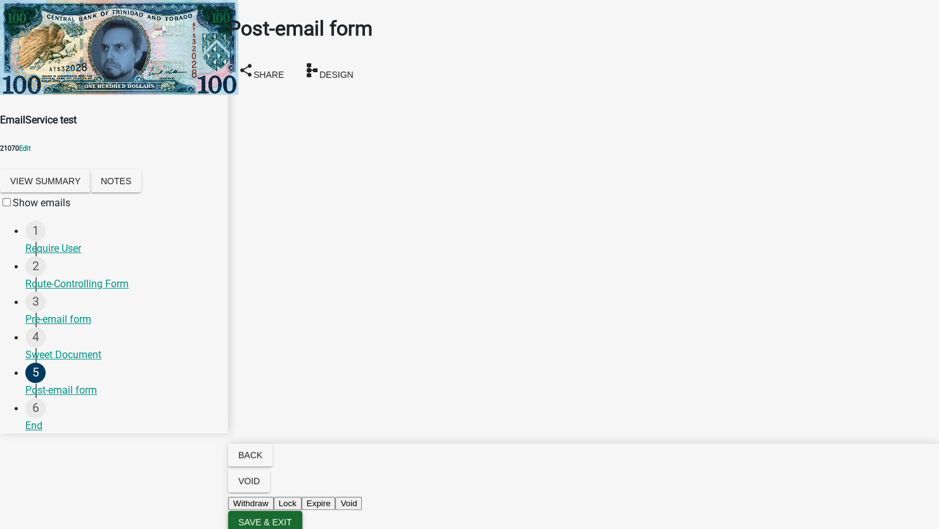
click at [292, 517] on span "Save & Exit" at bounding box center [265, 522] width 54 height 10
click at [885, 491] on button "Save & Exit" at bounding box center [912, 497] width 54 height 13
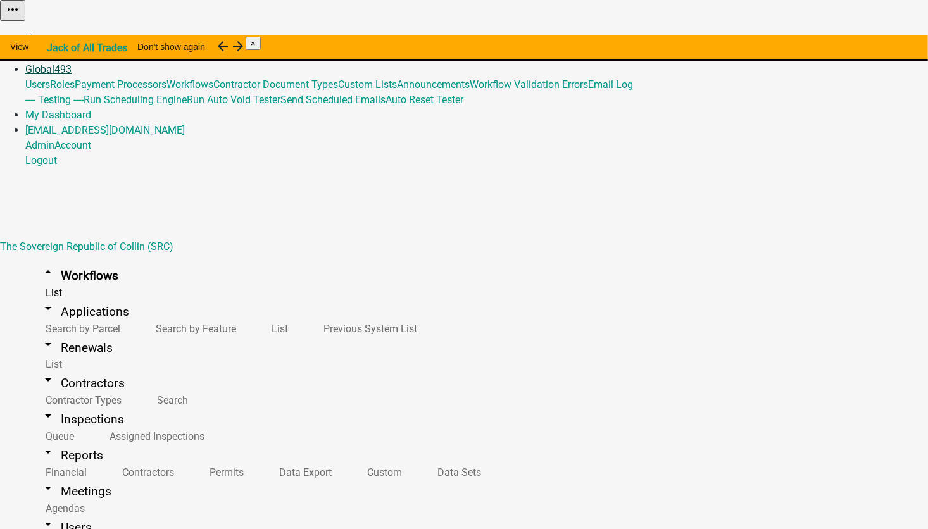
click at [72, 63] on link "Global 493" at bounding box center [48, 69] width 46 height 12
click at [588, 91] on link "Email Log" at bounding box center [610, 85] width 45 height 12
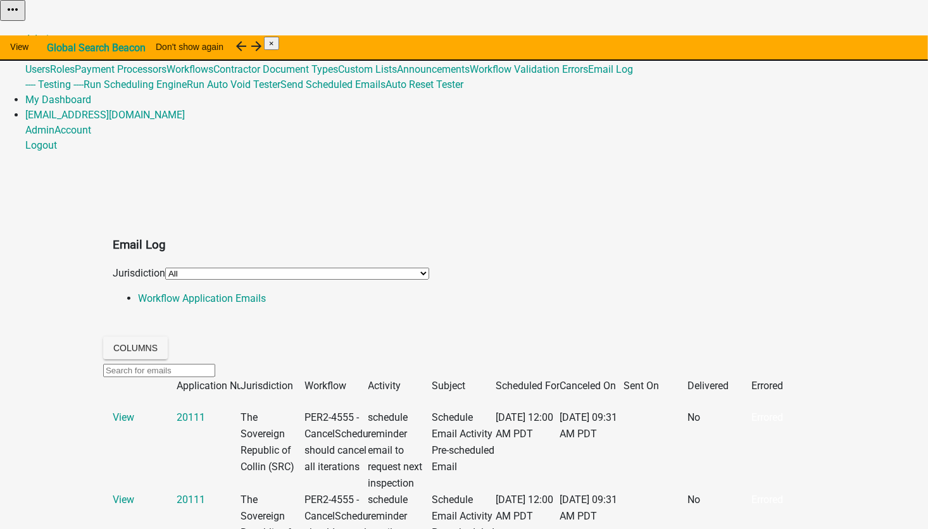
click at [534, 380] on span "Scheduled For" at bounding box center [528, 386] width 64 height 12
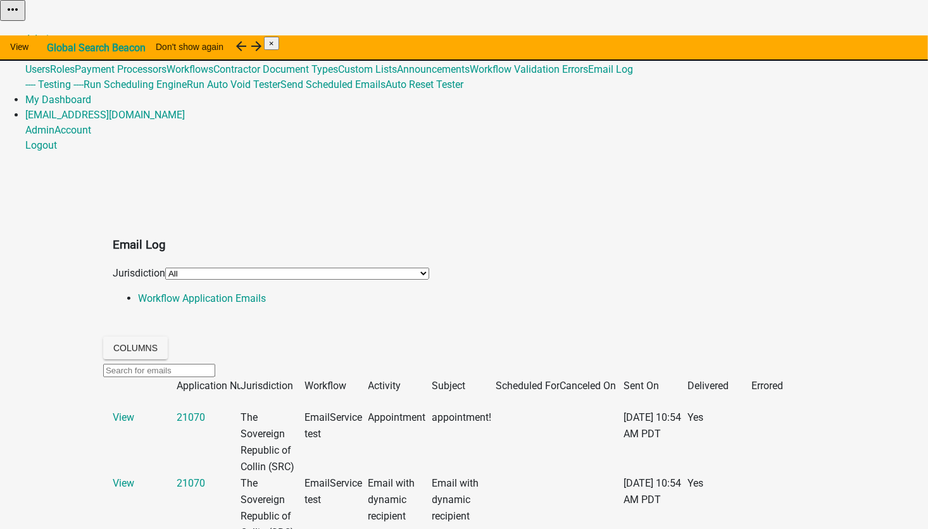
click at [534, 380] on span "Scheduled For" at bounding box center [528, 386] width 64 height 12
